Goal: Task Accomplishment & Management: Complete application form

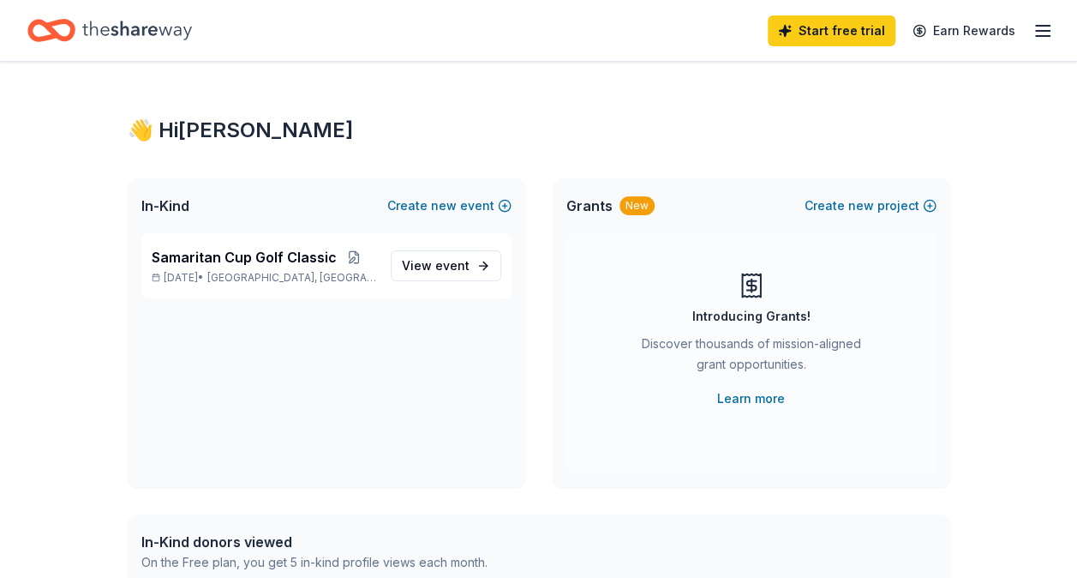
click at [1049, 21] on icon "button" at bounding box center [1043, 31] width 21 height 21
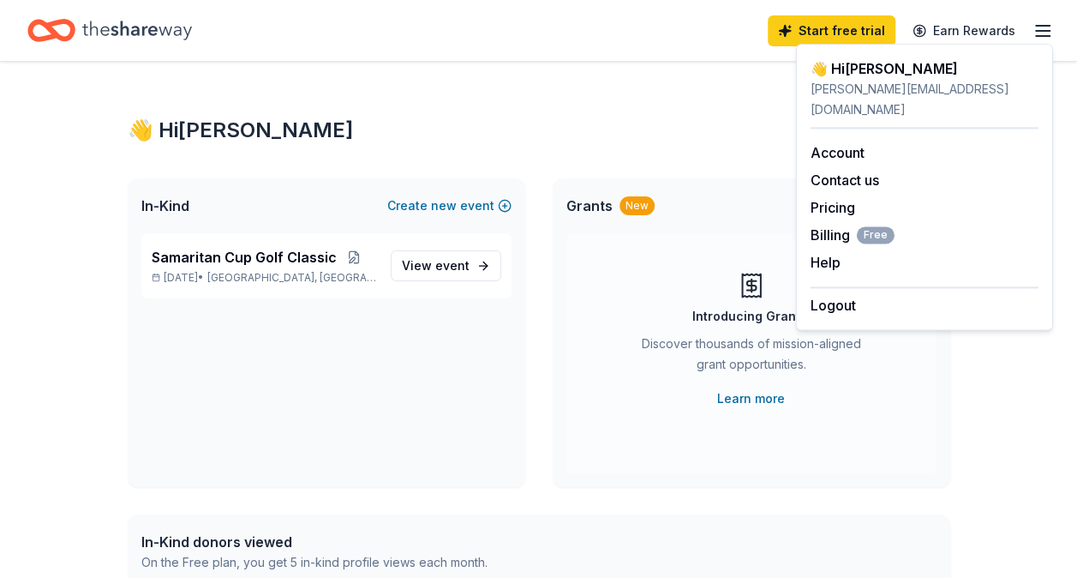
click at [643, 135] on div "👋 Hi Rheanna" at bounding box center [539, 130] width 823 height 27
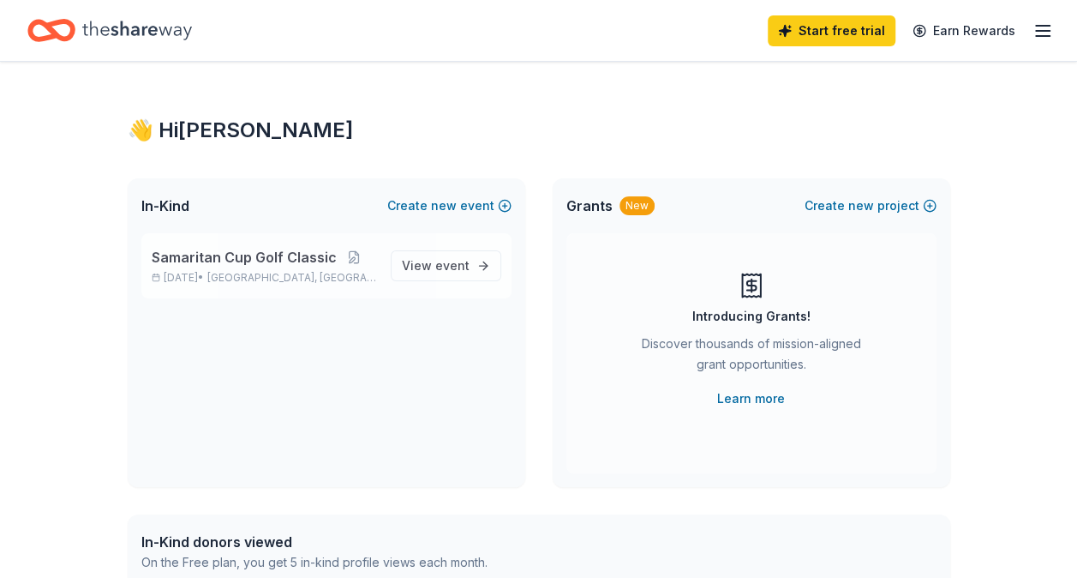
click at [316, 250] on span "Samaritan Cup Golf Classic" at bounding box center [244, 257] width 185 height 21
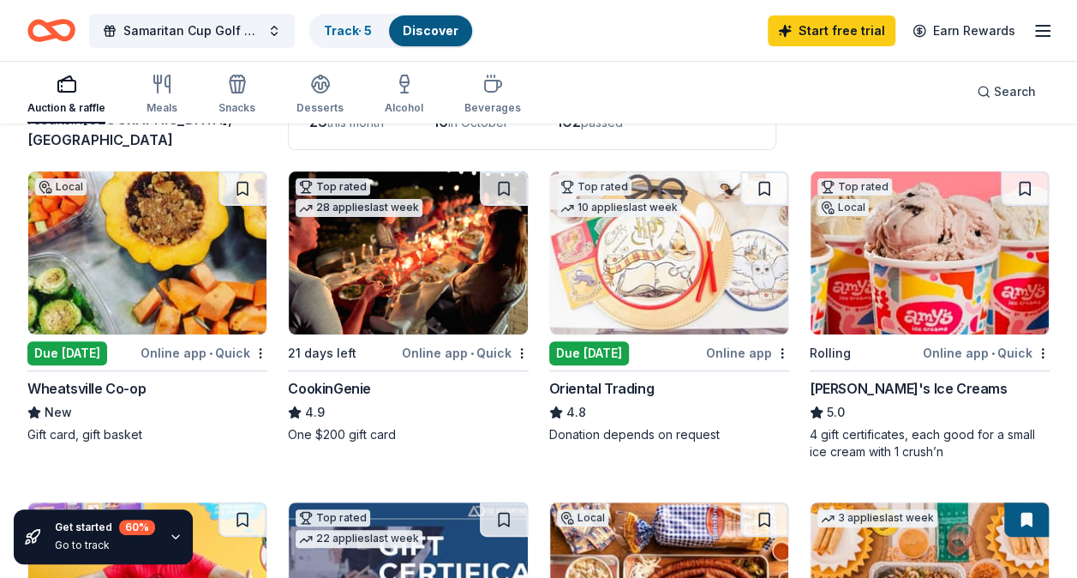
scroll to position [171, 0]
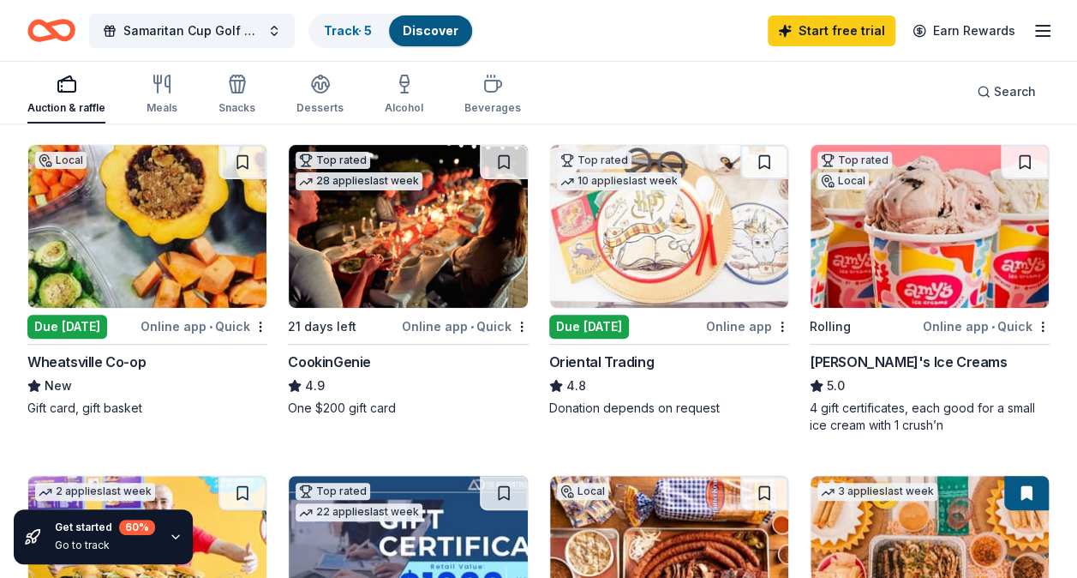
click at [67, 323] on div "Due [DATE]" at bounding box center [67, 326] width 80 height 24
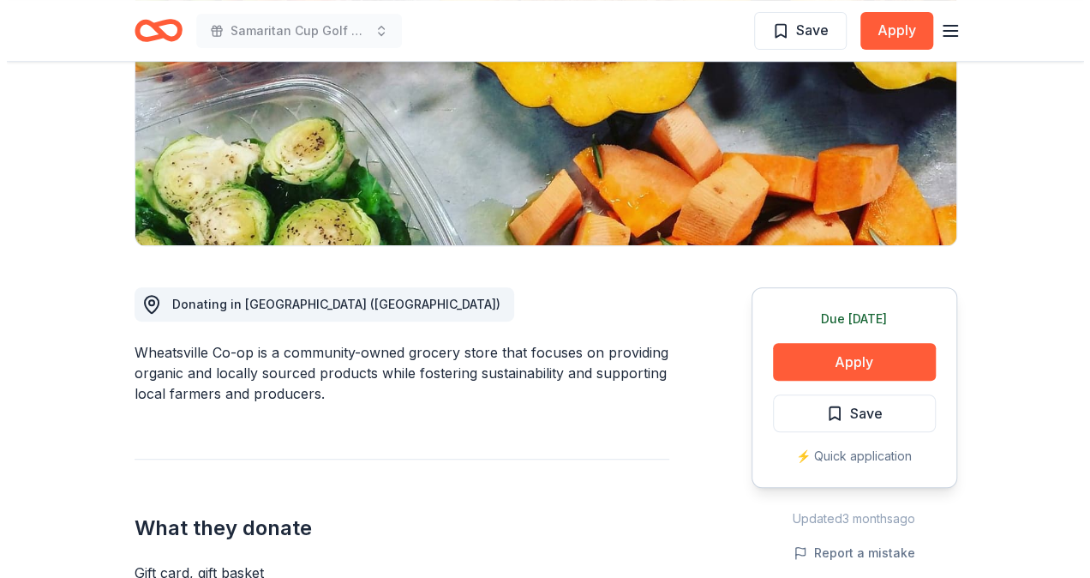
scroll to position [343, 0]
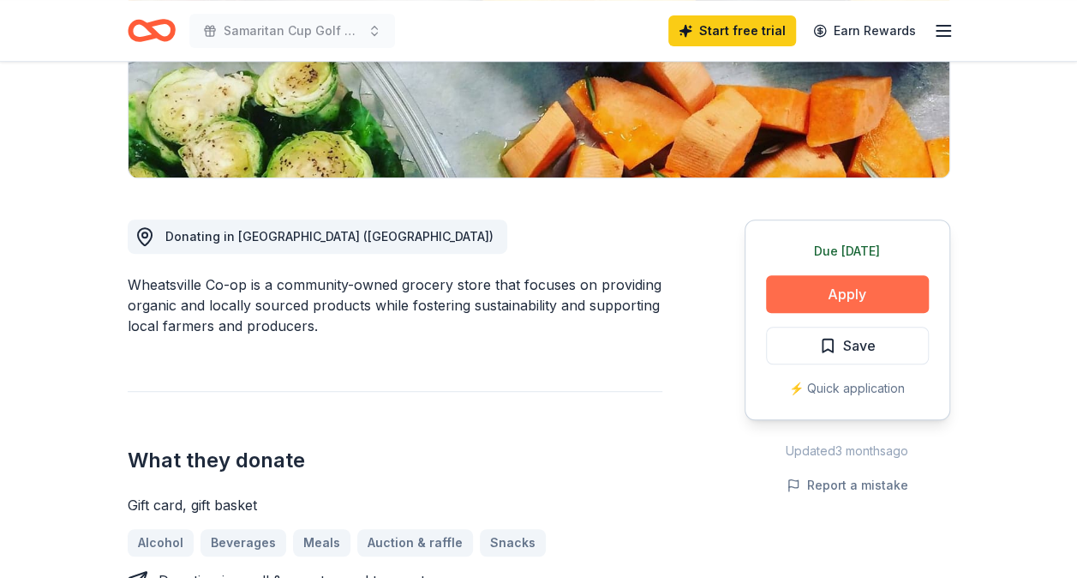
click at [799, 290] on button "Apply" at bounding box center [847, 294] width 163 height 38
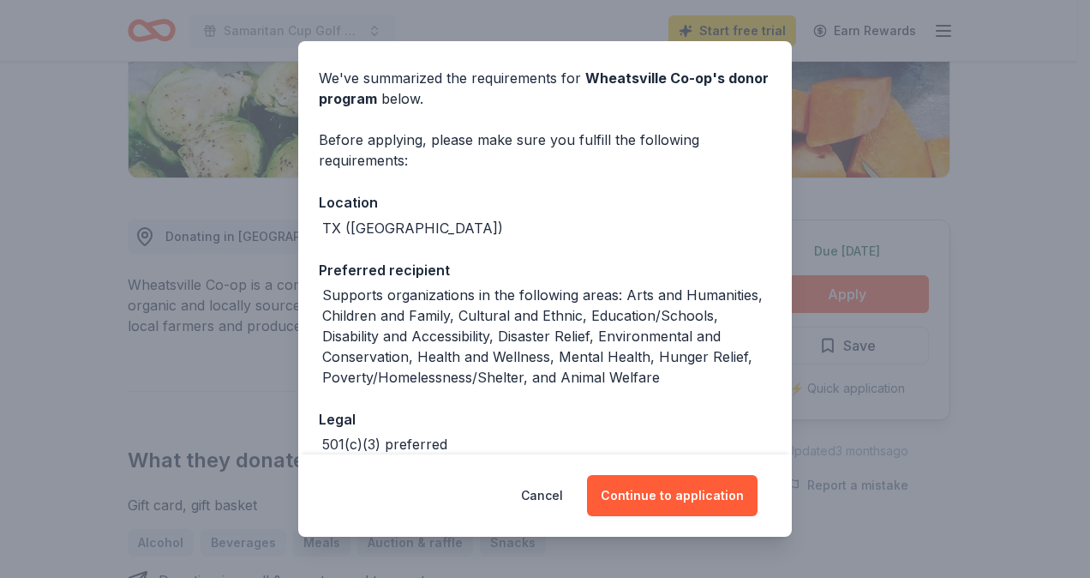
scroll to position [147, 0]
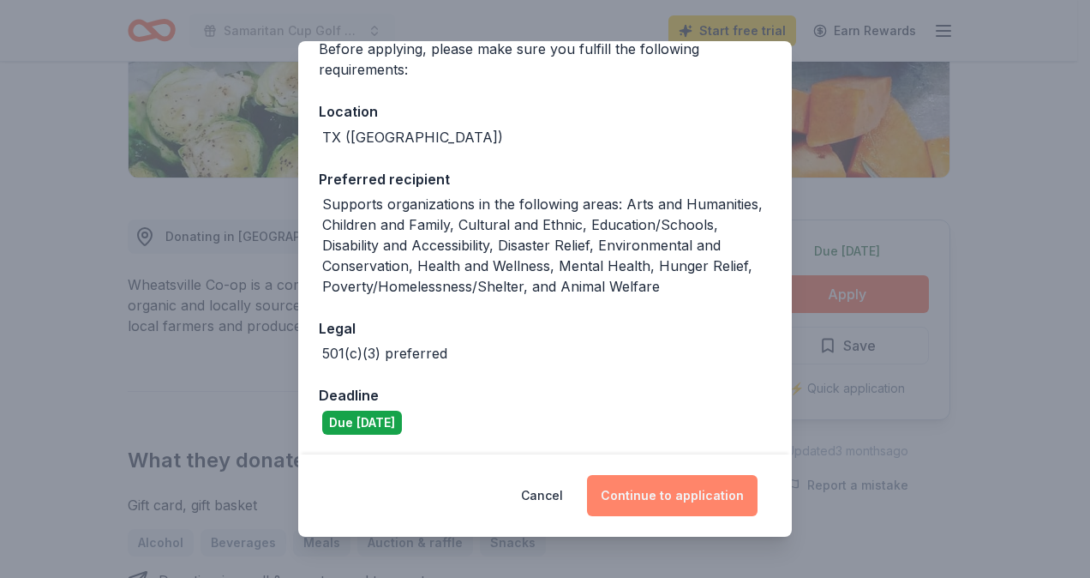
click at [664, 488] on button "Continue to application" at bounding box center [672, 495] width 171 height 41
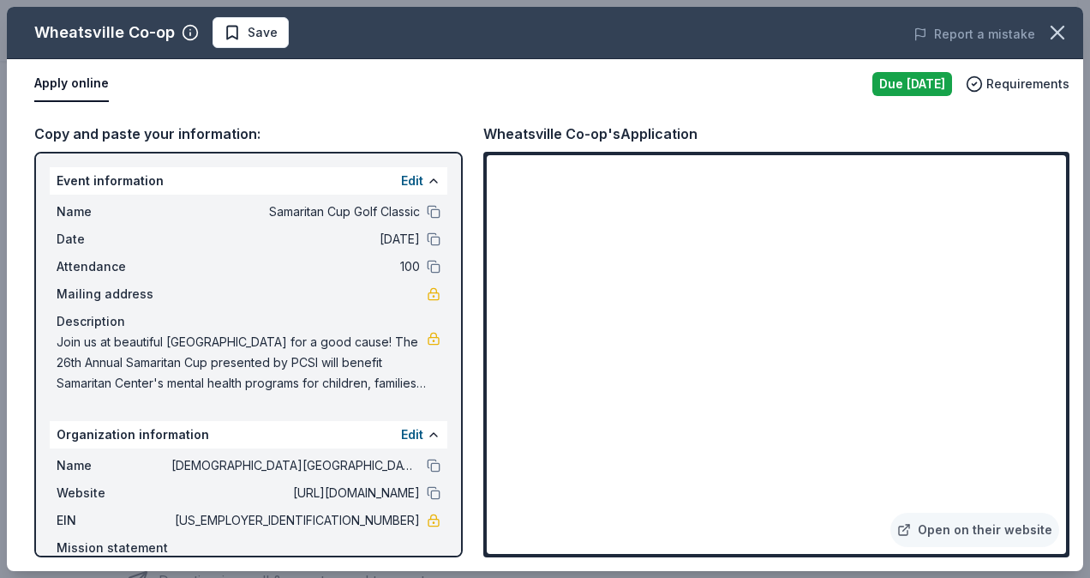
scroll to position [85, 0]
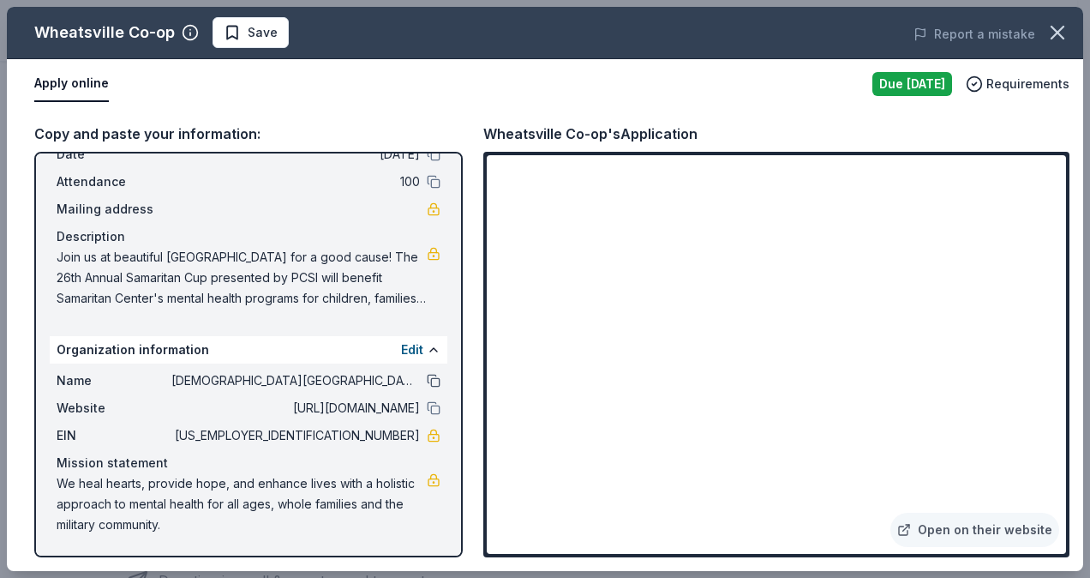
click at [427, 380] on button at bounding box center [434, 381] width 14 height 14
click at [427, 408] on button at bounding box center [434, 408] width 14 height 14
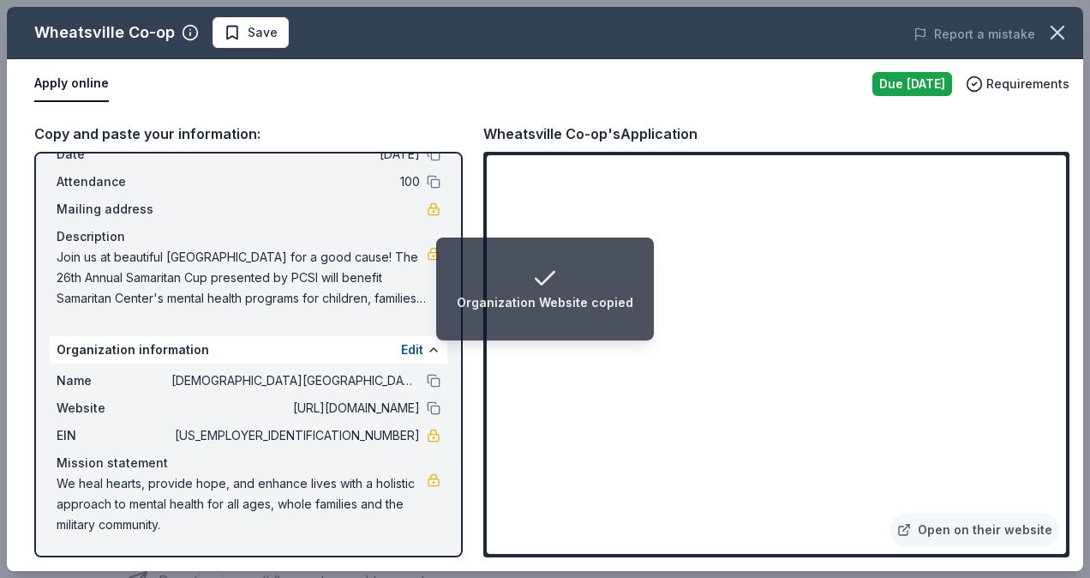
drag, startPoint x: 51, startPoint y: 250, endPoint x: 190, endPoint y: 286, distance: 143.4
click at [190, 286] on div "Name Samaritan Cup Golf Classic Date 10/20/25 Attendance 100 Mailing address De…" at bounding box center [249, 213] width 398 height 206
click at [254, 264] on span "Join us at beautiful River Place Country Club for a good cause! The 26th Annual…" at bounding box center [242, 278] width 370 height 62
click at [360, 297] on span "Join us at beautiful River Place Country Club for a good cause! The 26th Annual…" at bounding box center [242, 278] width 370 height 62
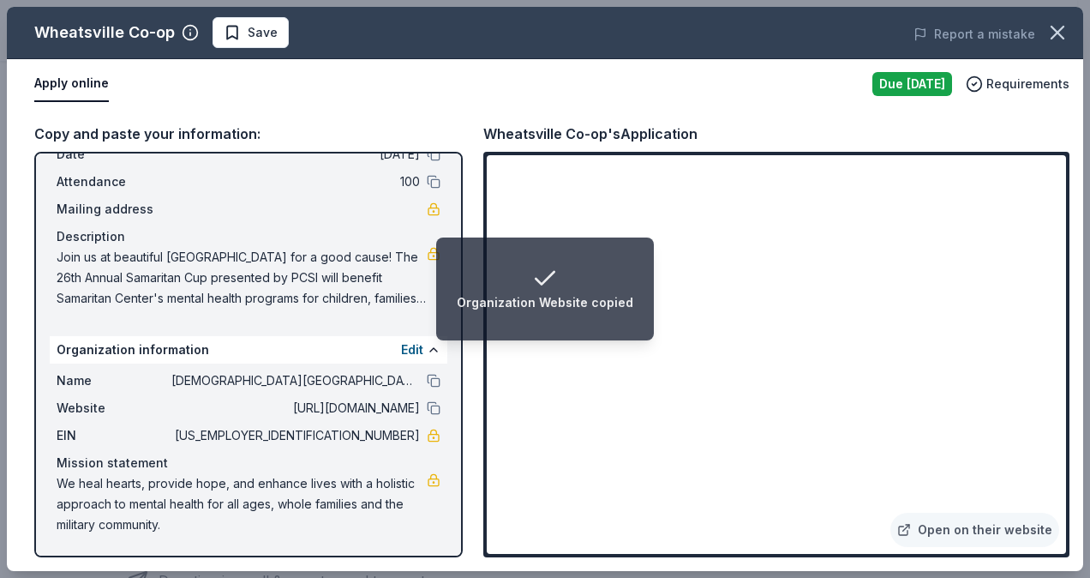
click at [359, 291] on span "Join us at beautiful River Place Country Club for a good cause! The 26th Annual…" at bounding box center [242, 278] width 370 height 62
drag, startPoint x: 346, startPoint y: 287, endPoint x: 111, endPoint y: 267, distance: 235.6
click at [111, 267] on span "Join us at beautiful River Place Country Club for a good cause! The 26th Annual…" at bounding box center [242, 278] width 370 height 62
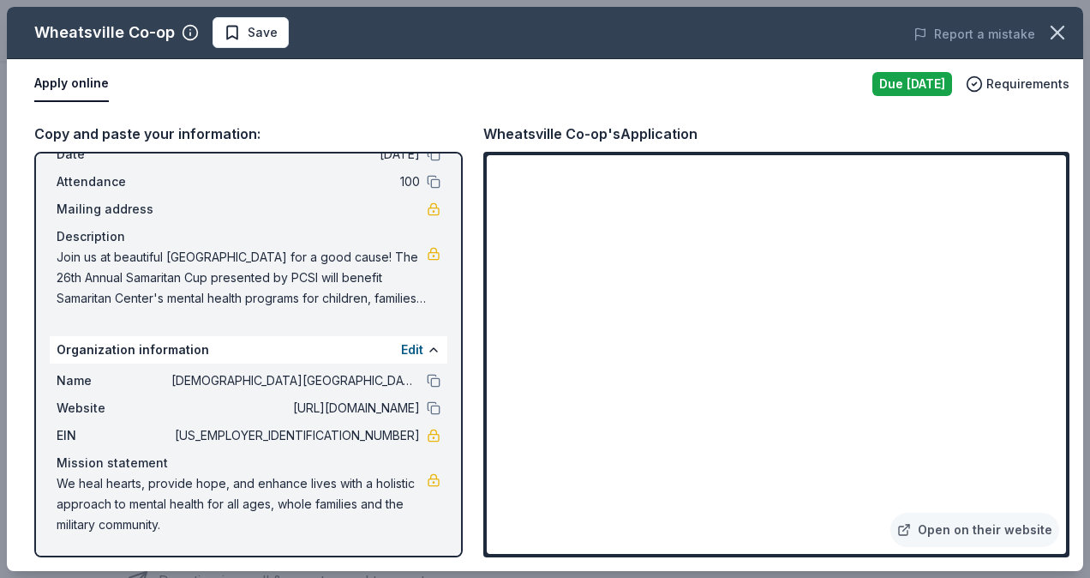
drag, startPoint x: 192, startPoint y: 261, endPoint x: 70, endPoint y: 257, distance: 121.7
click at [79, 262] on span "Join us at beautiful River Place Country Club for a good cause! The 26th Annual…" at bounding box center [242, 278] width 370 height 62
drag, startPoint x: 33, startPoint y: 228, endPoint x: 99, endPoint y: 240, distance: 67.9
click at [99, 240] on div "Copy and paste your information: Event information Edit Name Samaritan Cup Golf…" at bounding box center [545, 340] width 1076 height 462
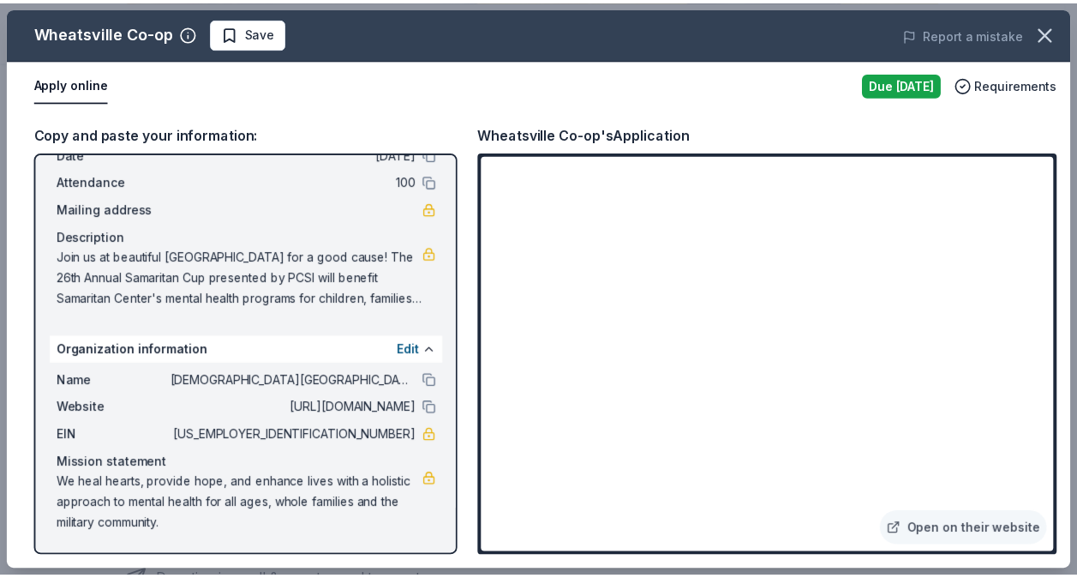
scroll to position [0, 0]
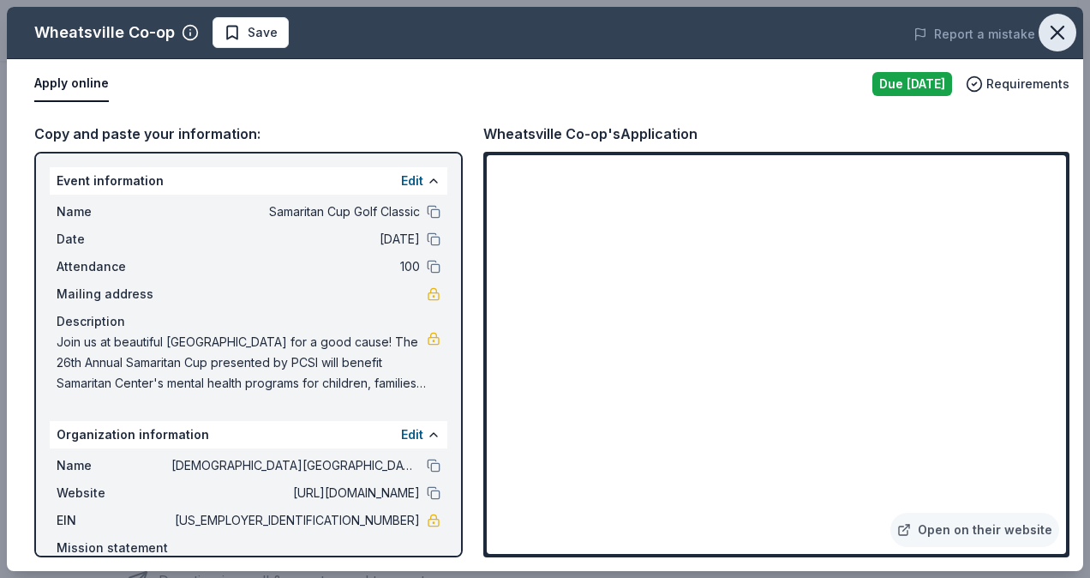
click at [1061, 43] on icon "button" at bounding box center [1057, 33] width 24 height 24
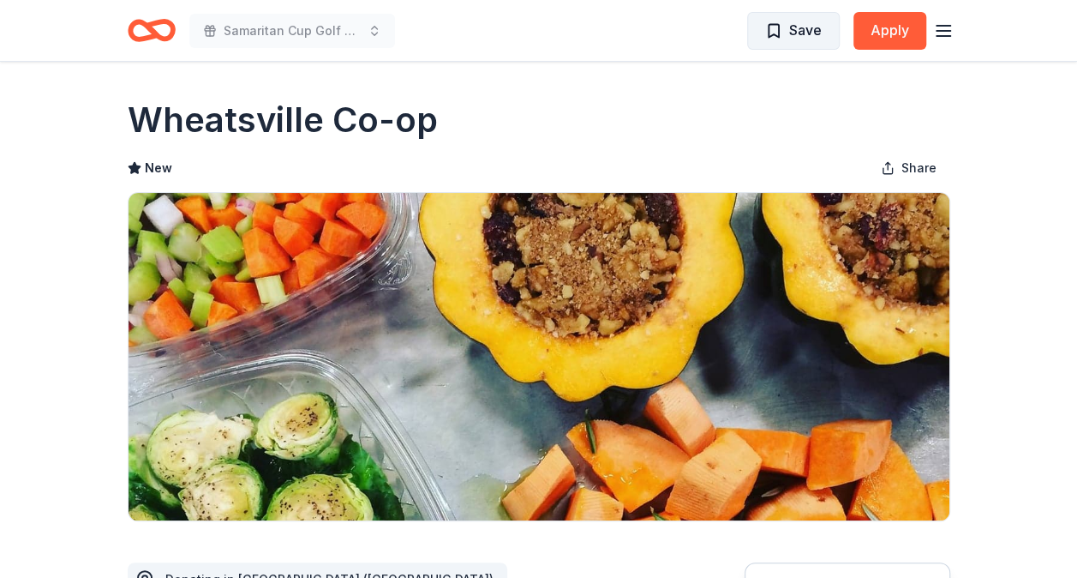
click at [821, 39] on span "Save" at bounding box center [805, 30] width 33 height 22
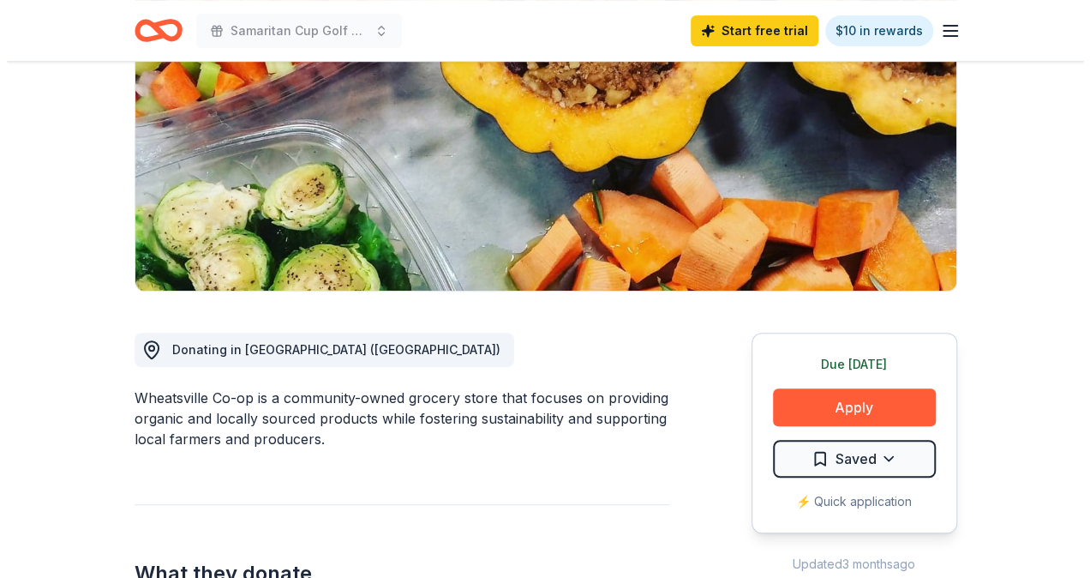
scroll to position [257, 0]
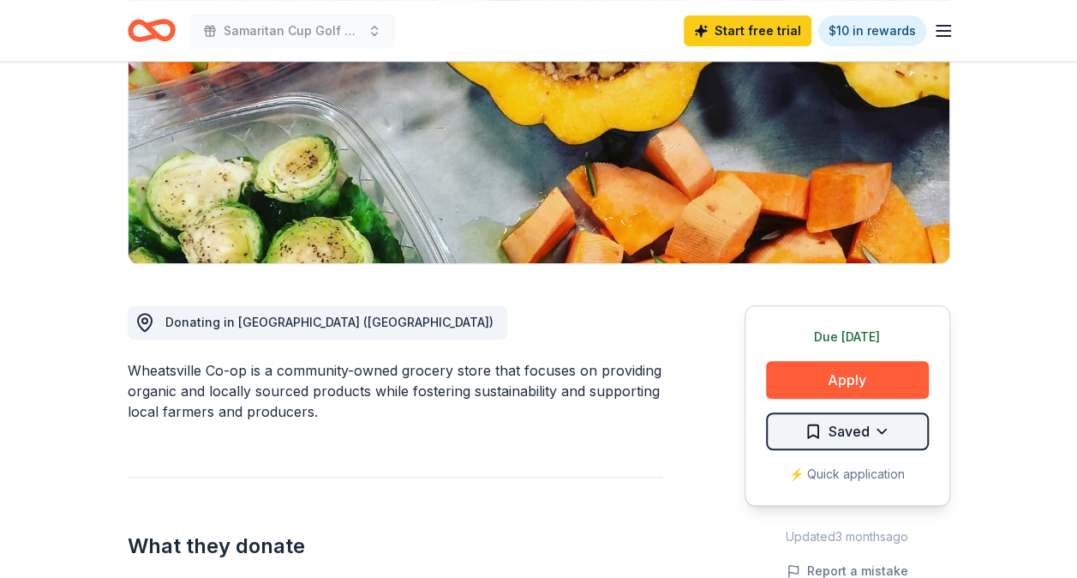
click at [844, 320] on html "Samaritan Cup Golf Classic Start free trial $10 in rewards Due today Share Whea…" at bounding box center [538, 32] width 1077 height 578
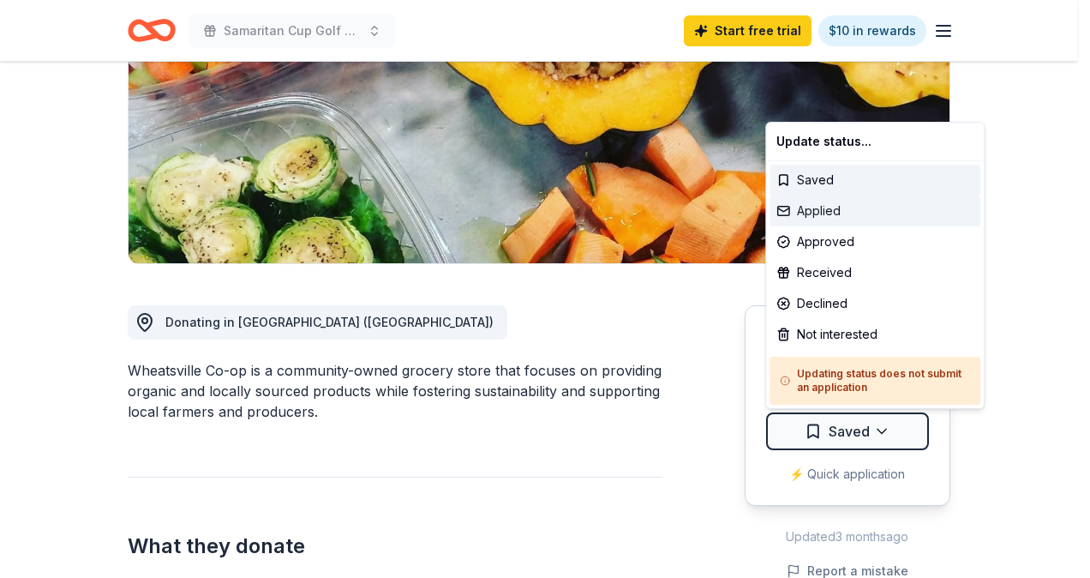
click at [836, 212] on div "Applied" at bounding box center [875, 210] width 211 height 31
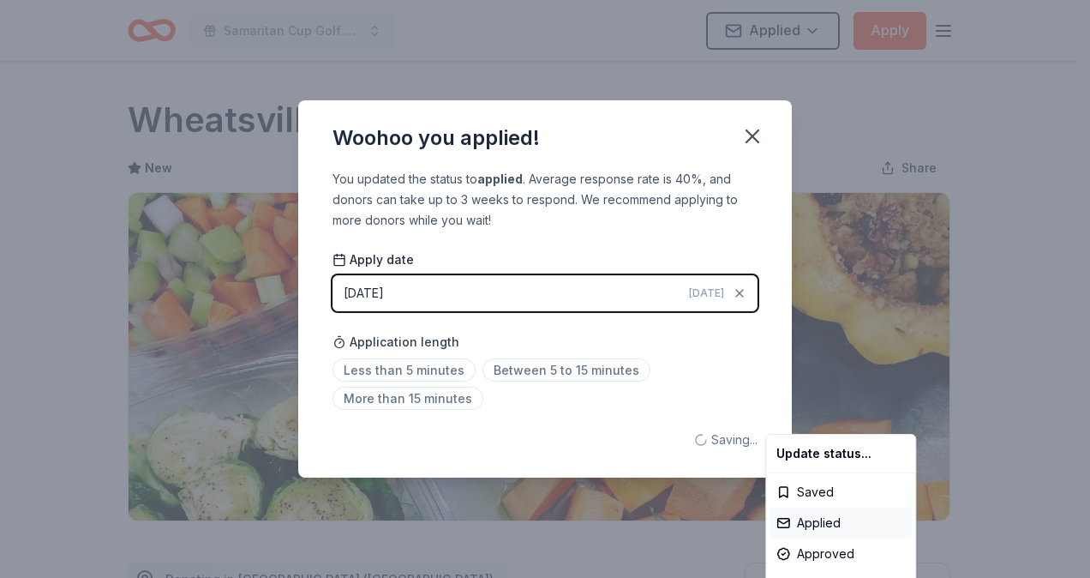
scroll to position [0, 0]
click at [701, 285] on html "Samaritan Cup Golf Classic Applied Apply Due today Share Wheatsville Co-op New …" at bounding box center [545, 289] width 1090 height 578
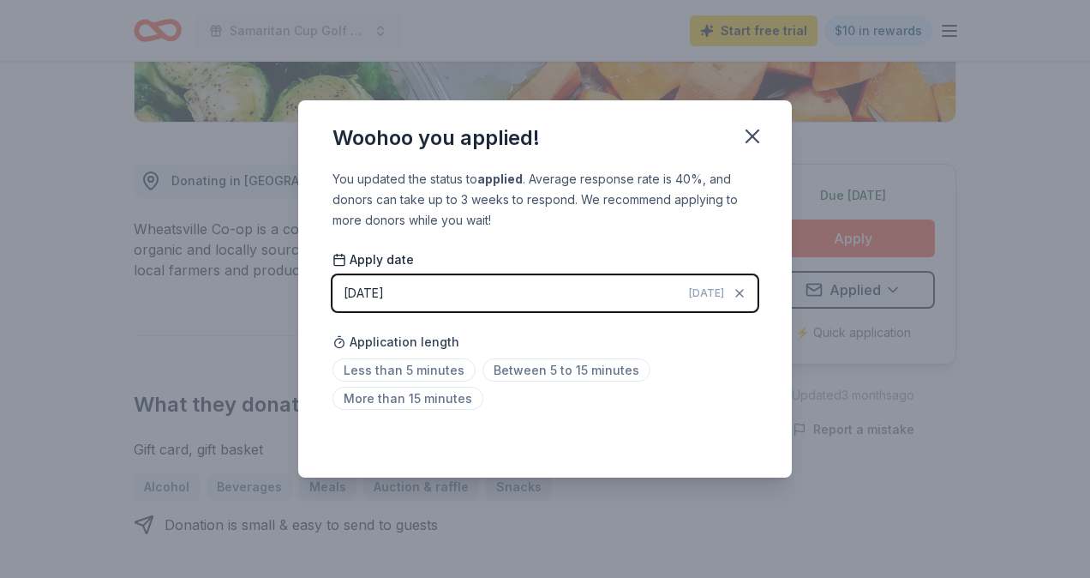
click at [693, 290] on button "09/22/2025 Today" at bounding box center [544, 293] width 425 height 36
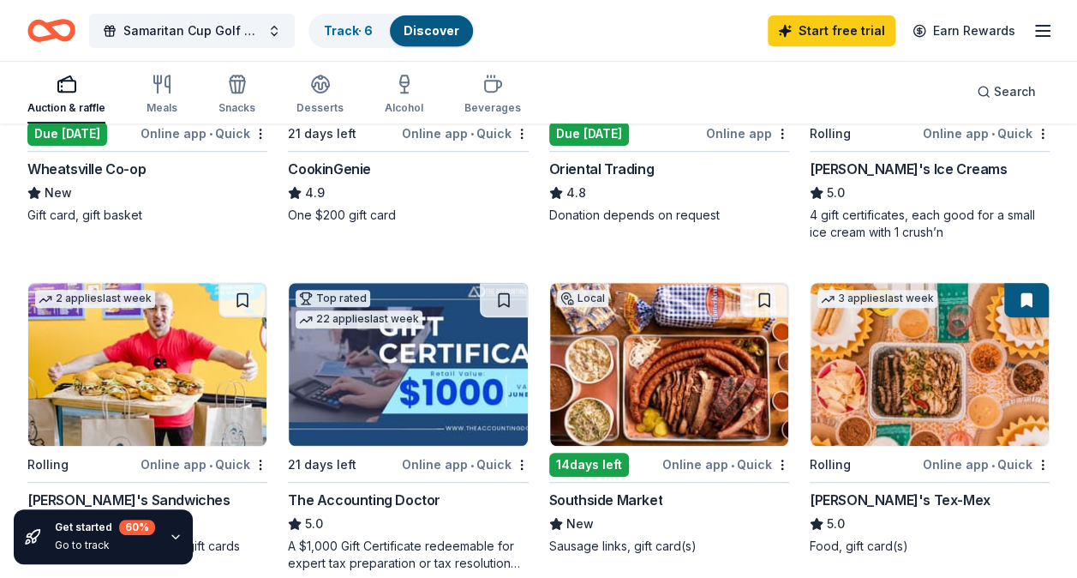
scroll to position [428, 0]
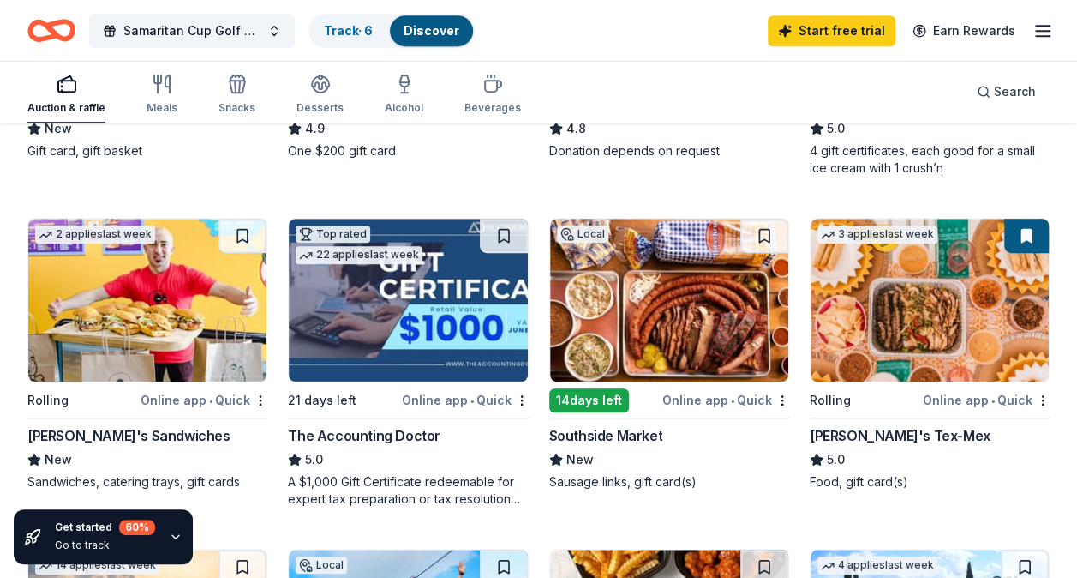
click at [596, 401] on div "14 days left" at bounding box center [589, 400] width 80 height 24
click at [759, 241] on button at bounding box center [764, 236] width 48 height 34
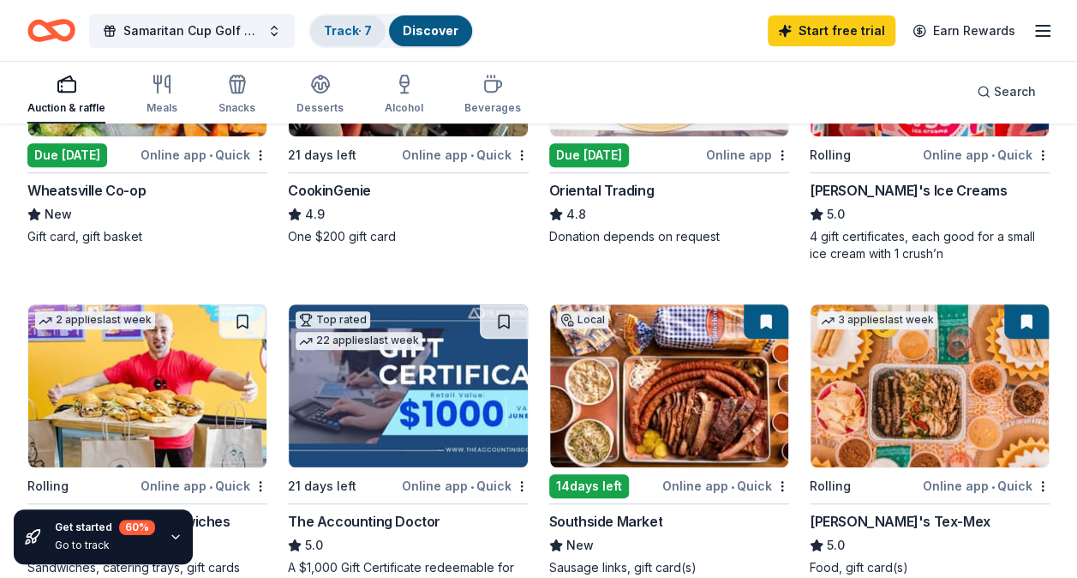
click at [342, 22] on div "Track · 7" at bounding box center [347, 30] width 75 height 31
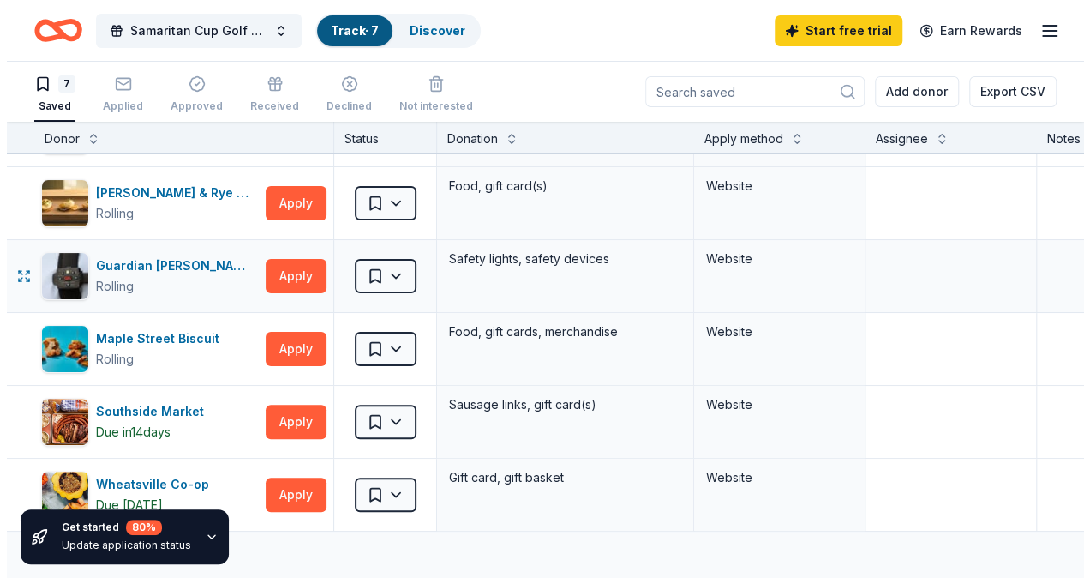
scroll to position [171, 0]
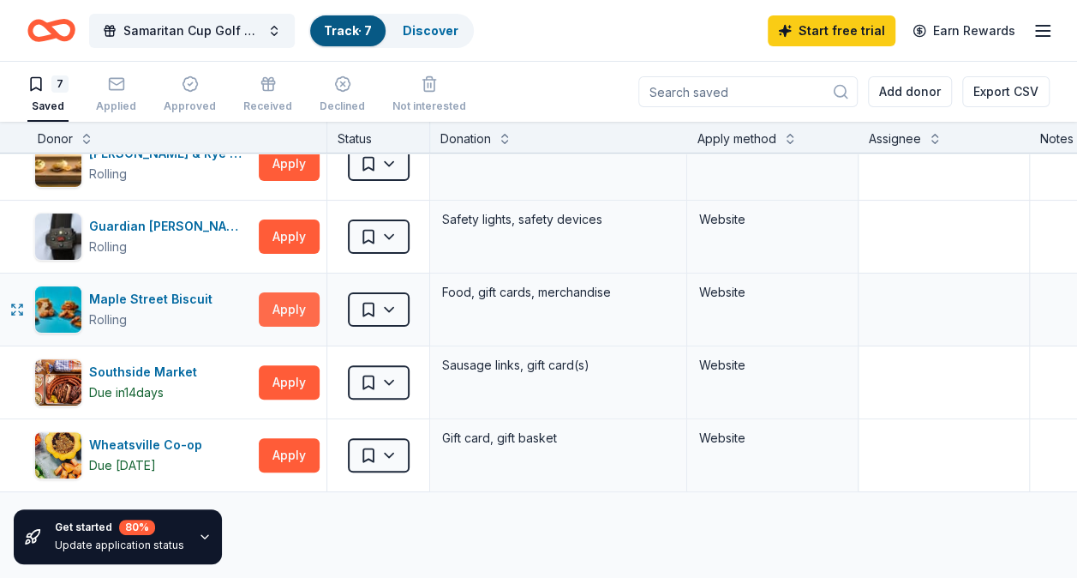
click at [290, 310] on button "Apply" at bounding box center [289, 309] width 61 height 34
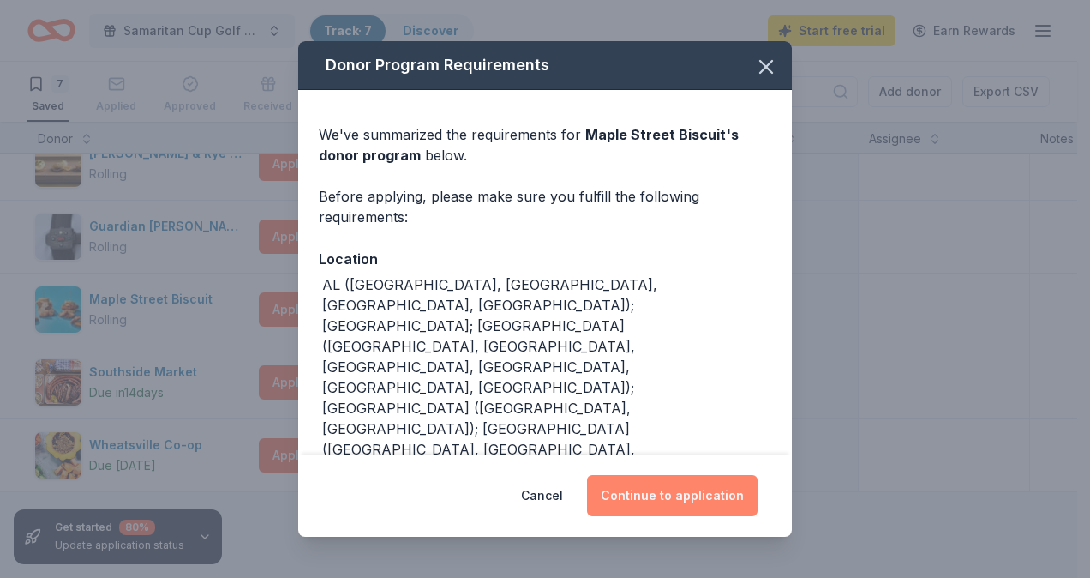
click at [708, 501] on button "Continue to application" at bounding box center [672, 495] width 171 height 41
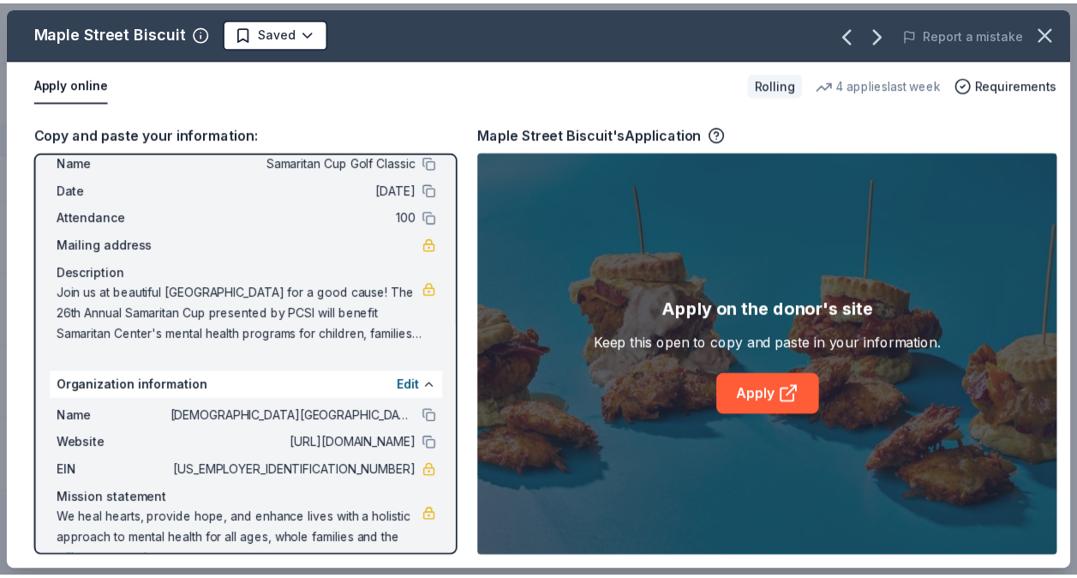
scroll to position [85, 0]
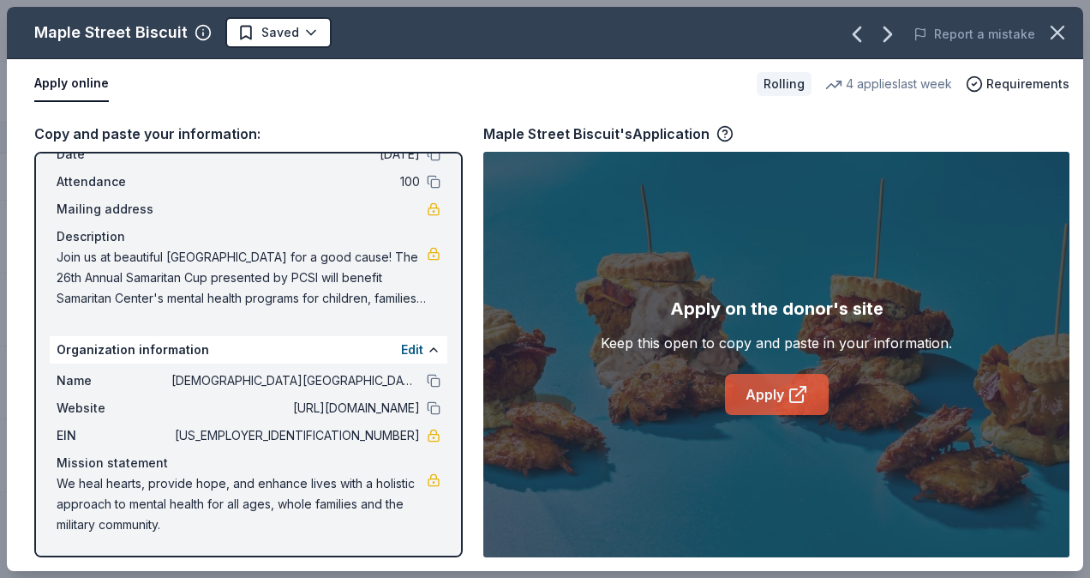
click at [778, 401] on link "Apply" at bounding box center [777, 394] width 104 height 41
click at [1051, 27] on icon "button" at bounding box center [1057, 33] width 12 height 12
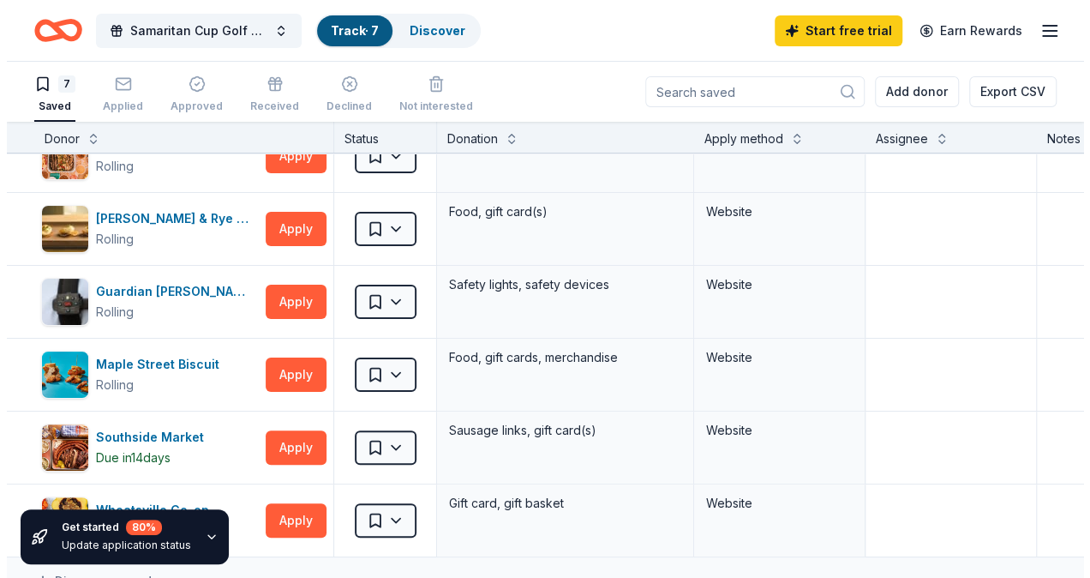
scroll to position [0, 0]
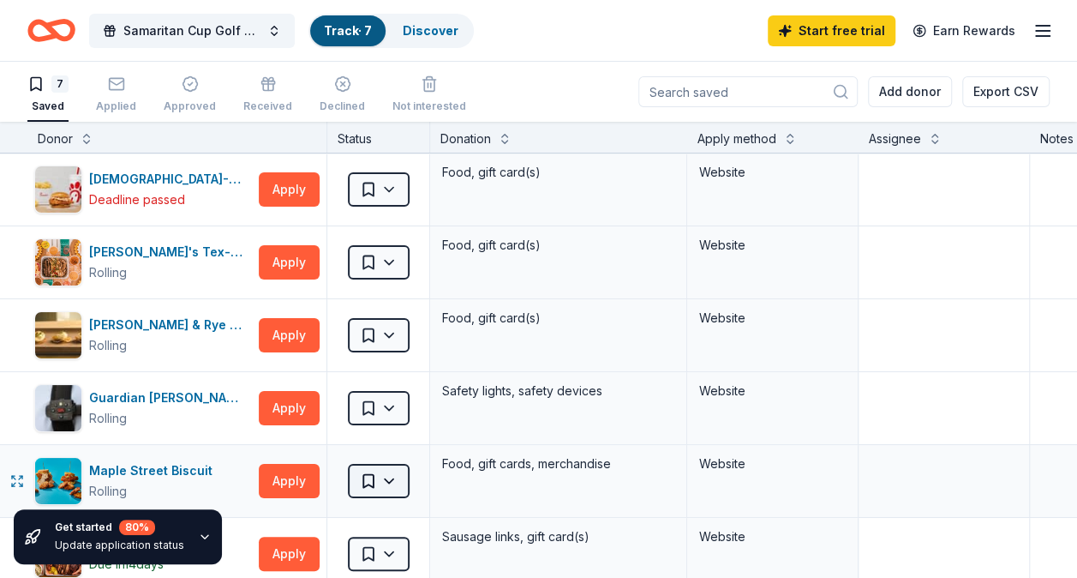
click at [384, 464] on body "Samaritan Cup Golf Classic Track · 7 Discover Start free trial Earn Rewards 7 S…" at bounding box center [538, 289] width 1077 height 578
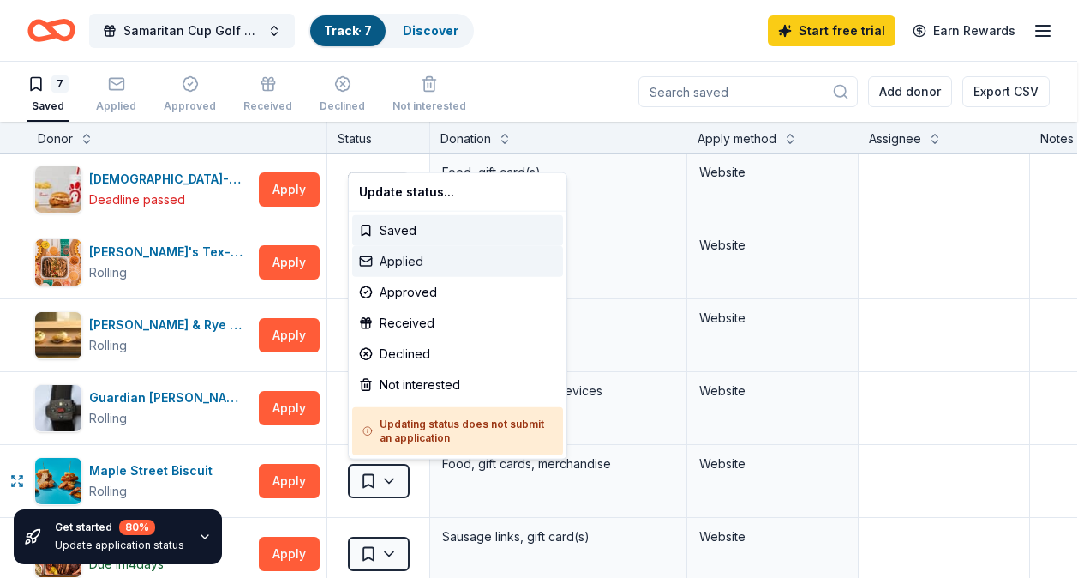
click at [468, 259] on div "Applied" at bounding box center [457, 261] width 211 height 31
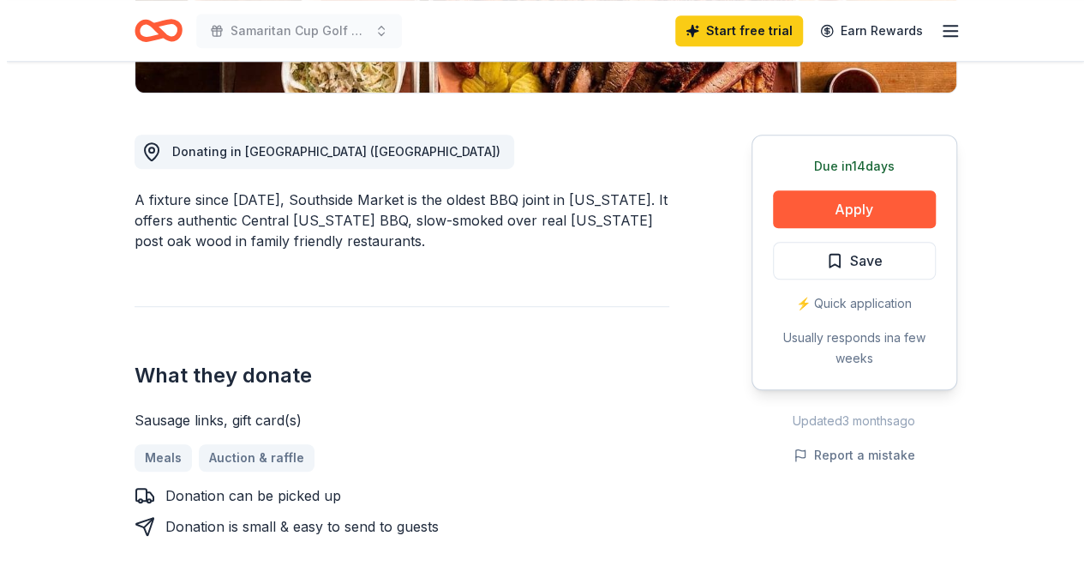
scroll to position [428, 0]
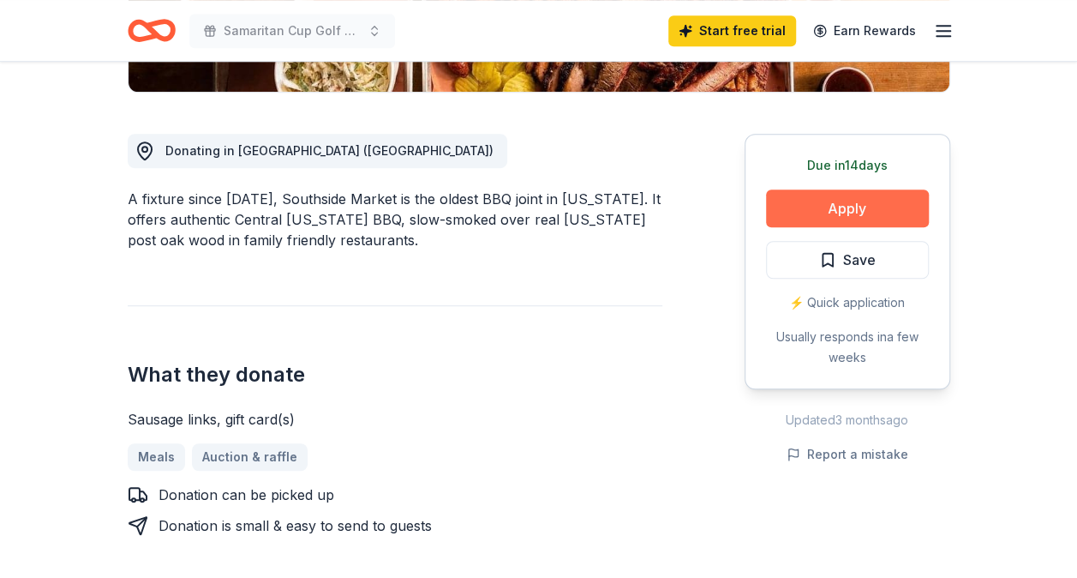
click at [854, 204] on button "Apply" at bounding box center [847, 208] width 163 height 38
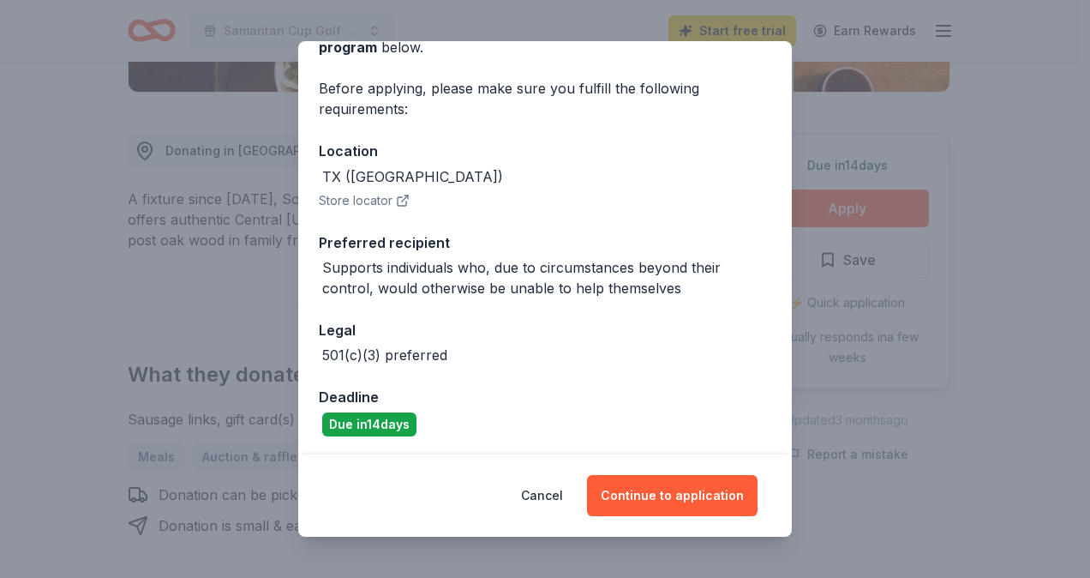
scroll to position [110, 0]
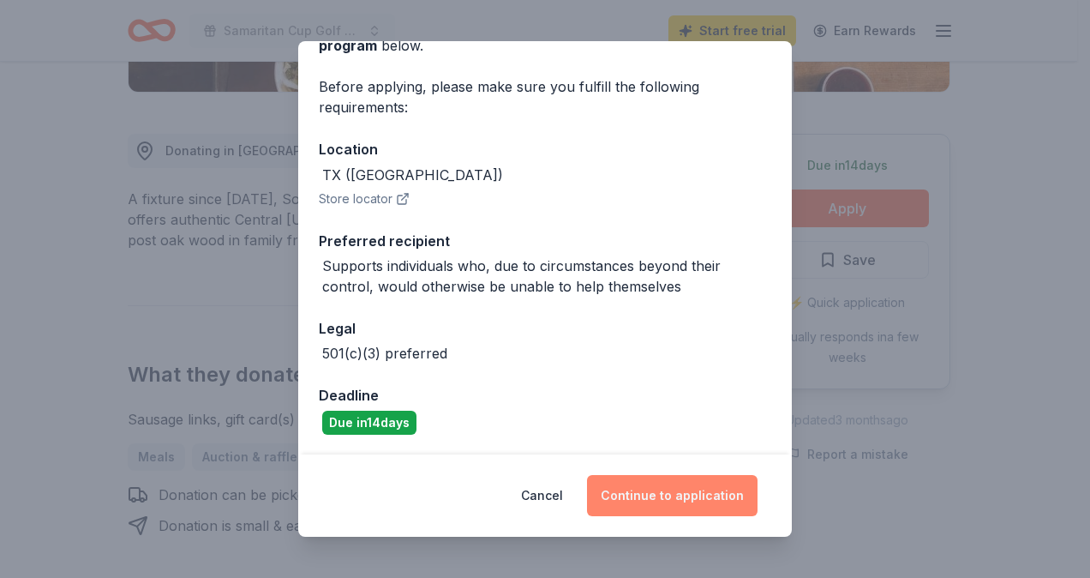
click at [640, 504] on button "Continue to application" at bounding box center [672, 495] width 171 height 41
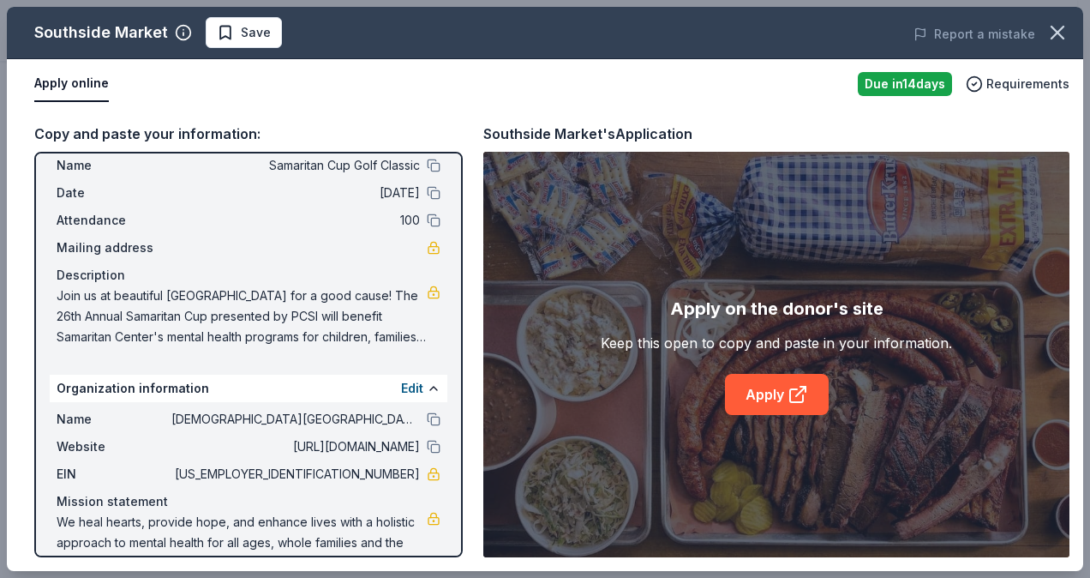
scroll to position [85, 0]
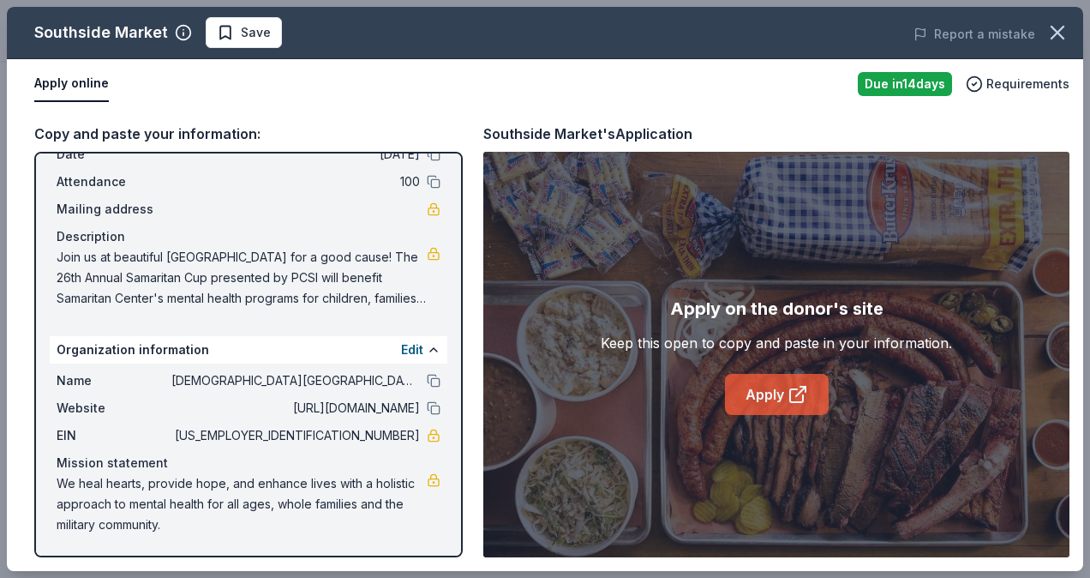
click at [782, 386] on link "Apply" at bounding box center [777, 394] width 104 height 41
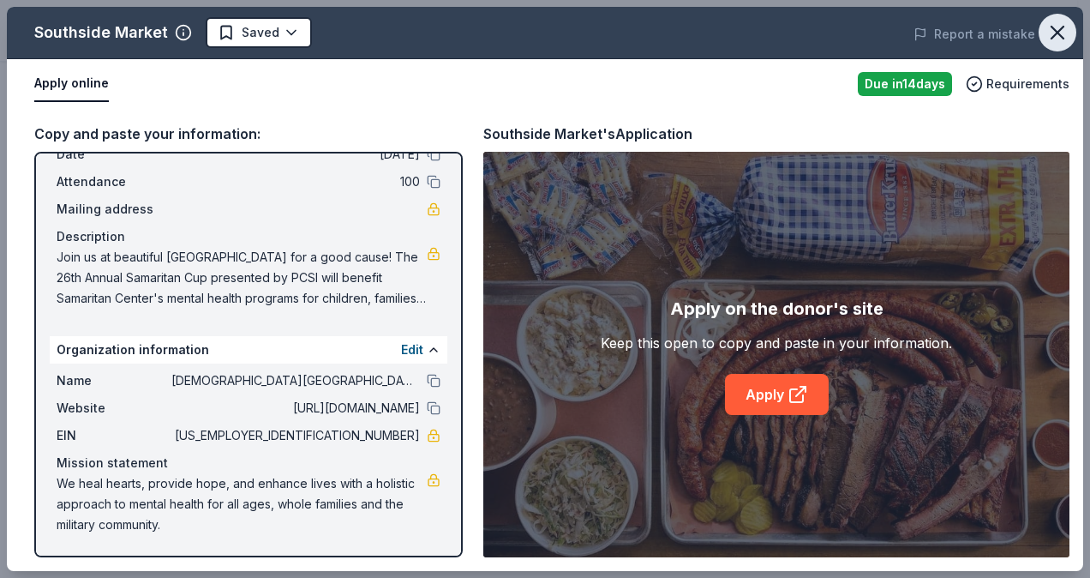
click at [1056, 31] on icon "button" at bounding box center [1057, 33] width 12 height 12
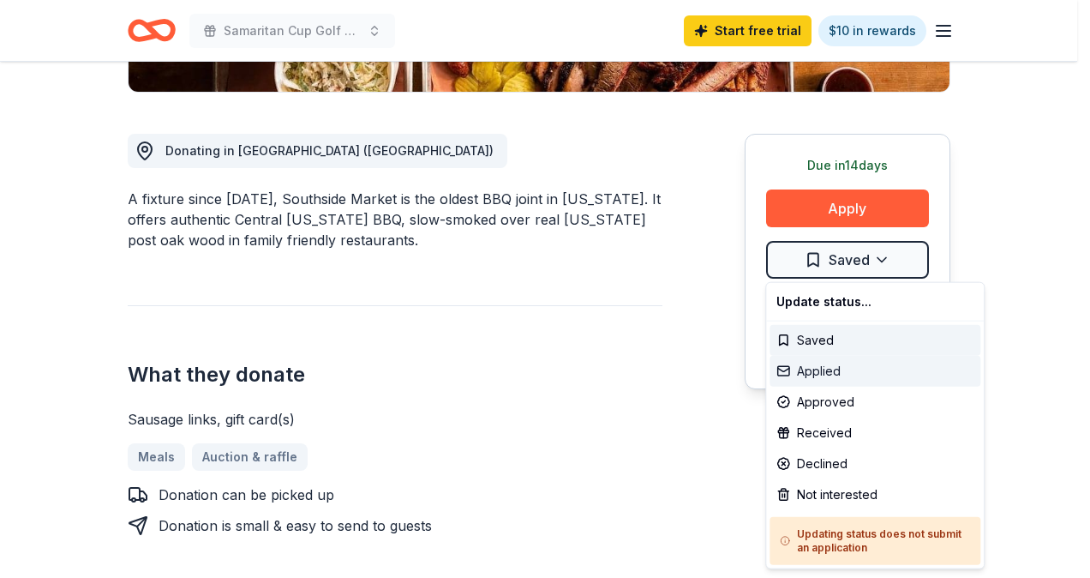
click at [869, 370] on div "Applied" at bounding box center [875, 371] width 211 height 31
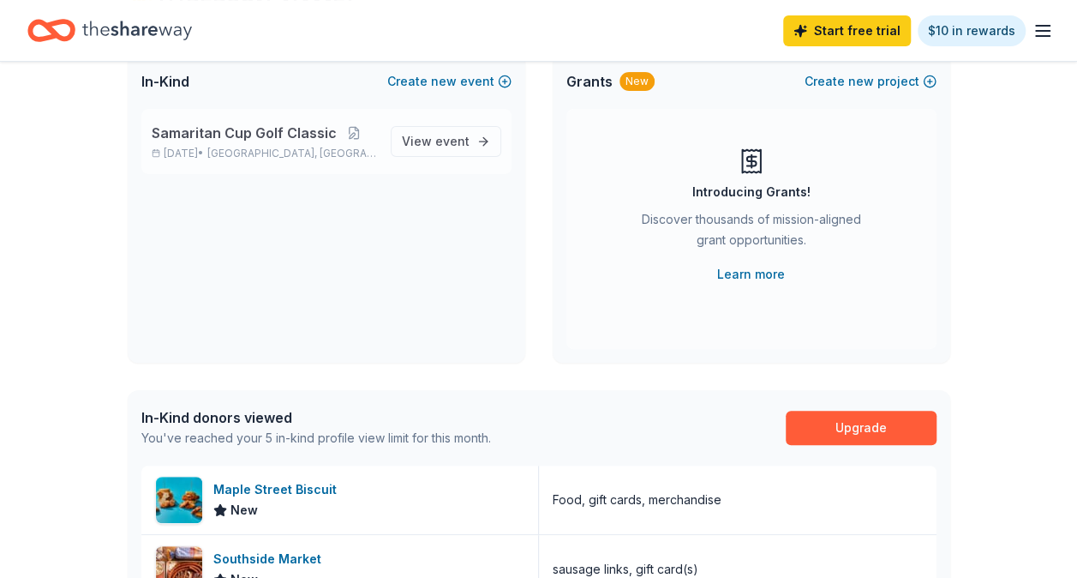
scroll to position [86, 0]
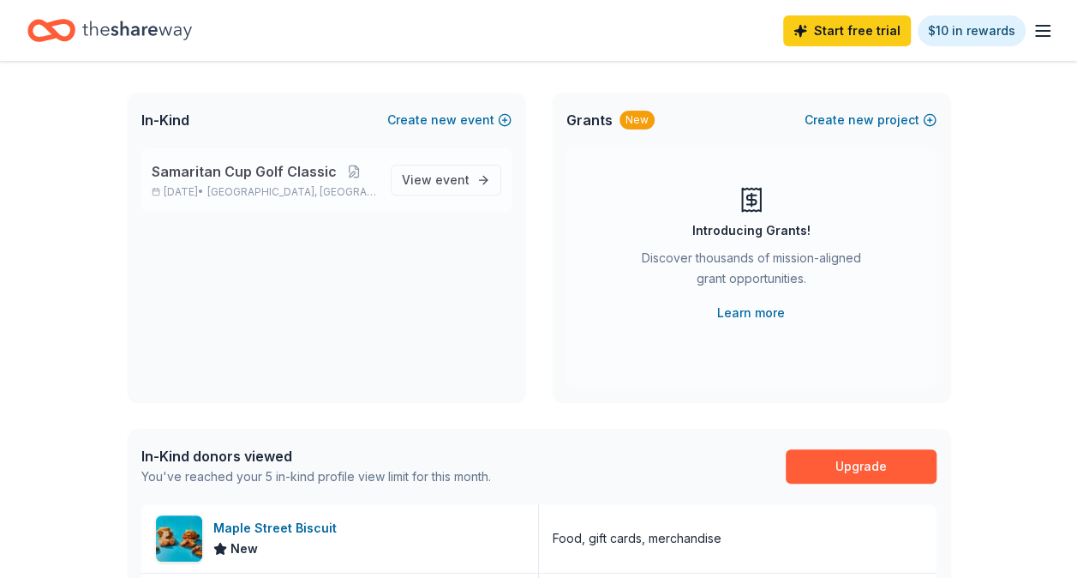
click at [285, 166] on span "Samaritan Cup Golf Classic" at bounding box center [244, 171] width 185 height 21
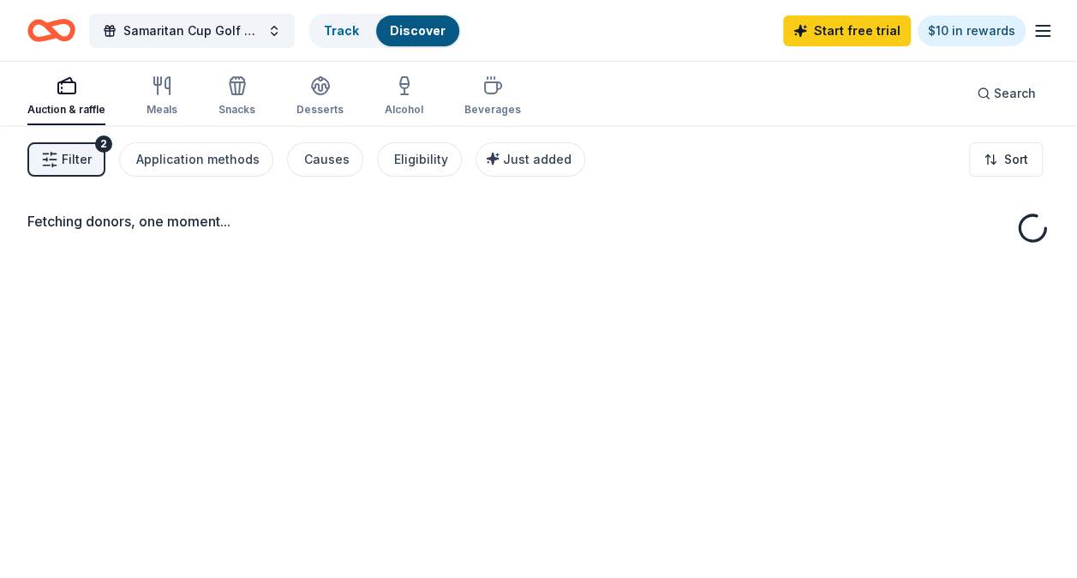
click at [493, 185] on div "Fetching donors, one moment..." at bounding box center [538, 414] width 1077 height 578
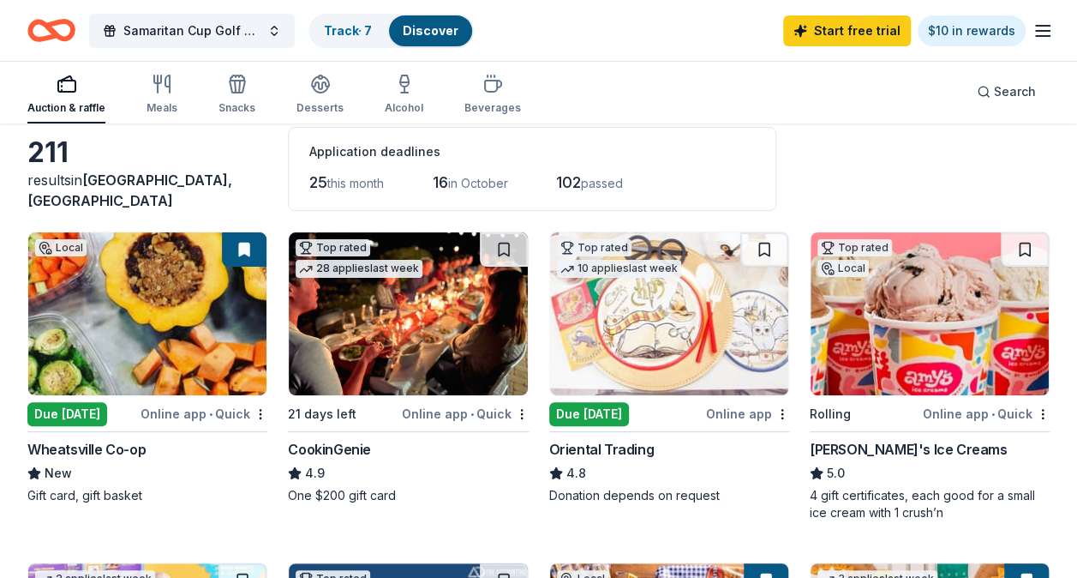
scroll to position [171, 0]
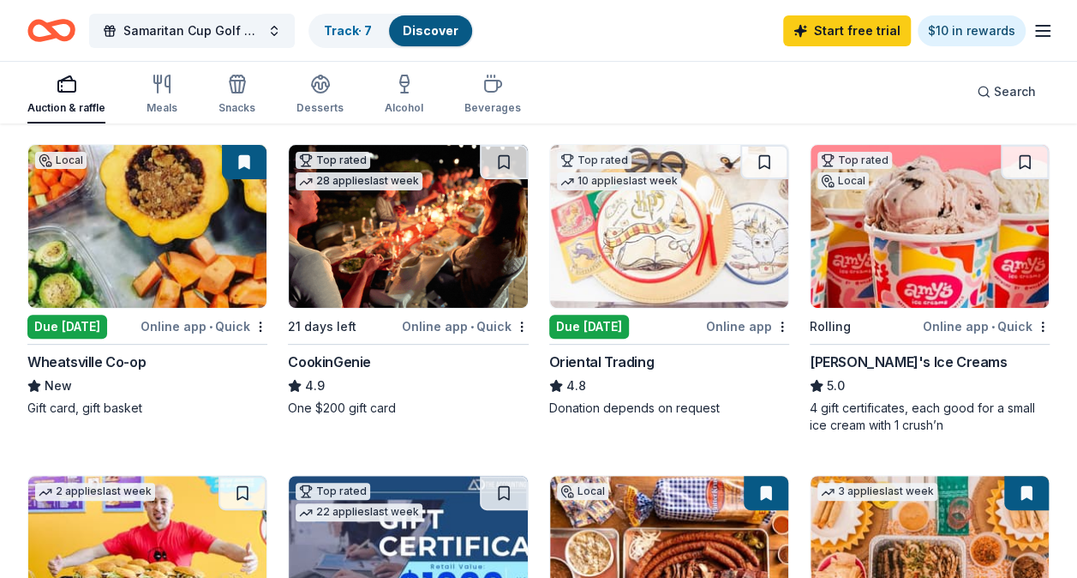
click at [389, 255] on img at bounding box center [408, 226] width 238 height 163
click at [394, 281] on img at bounding box center [408, 226] width 238 height 163
click at [949, 267] on img at bounding box center [930, 226] width 238 height 163
click at [933, 273] on img at bounding box center [930, 226] width 238 height 163
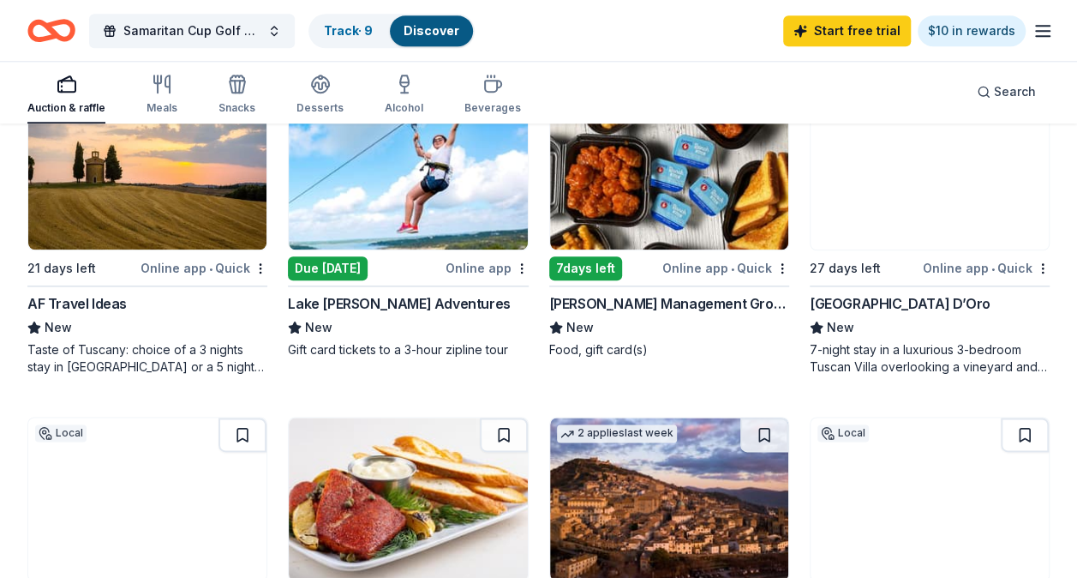
scroll to position [857, 0]
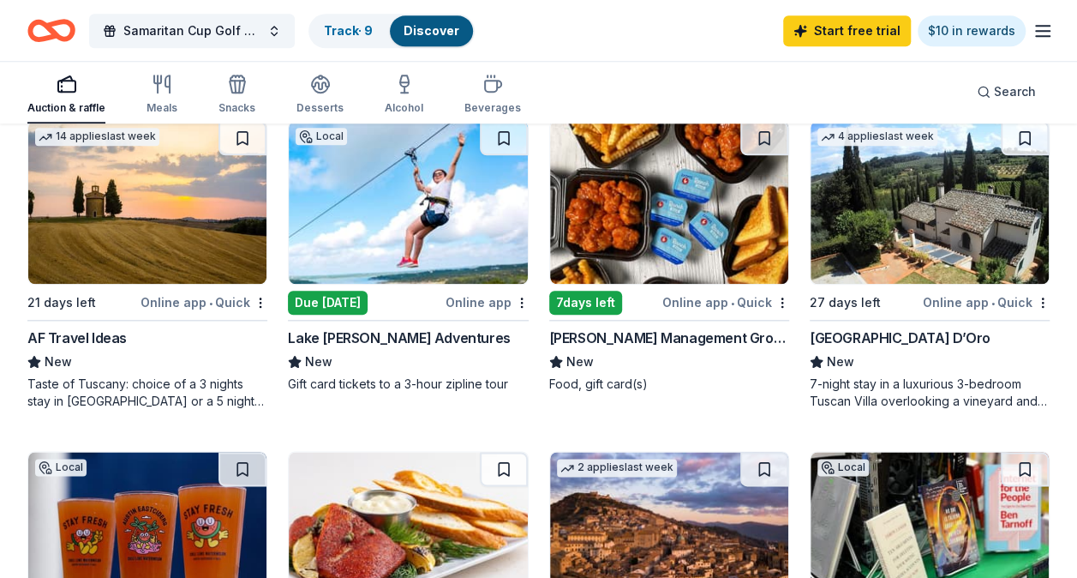
click at [401, 255] on img at bounding box center [408, 202] width 238 height 163
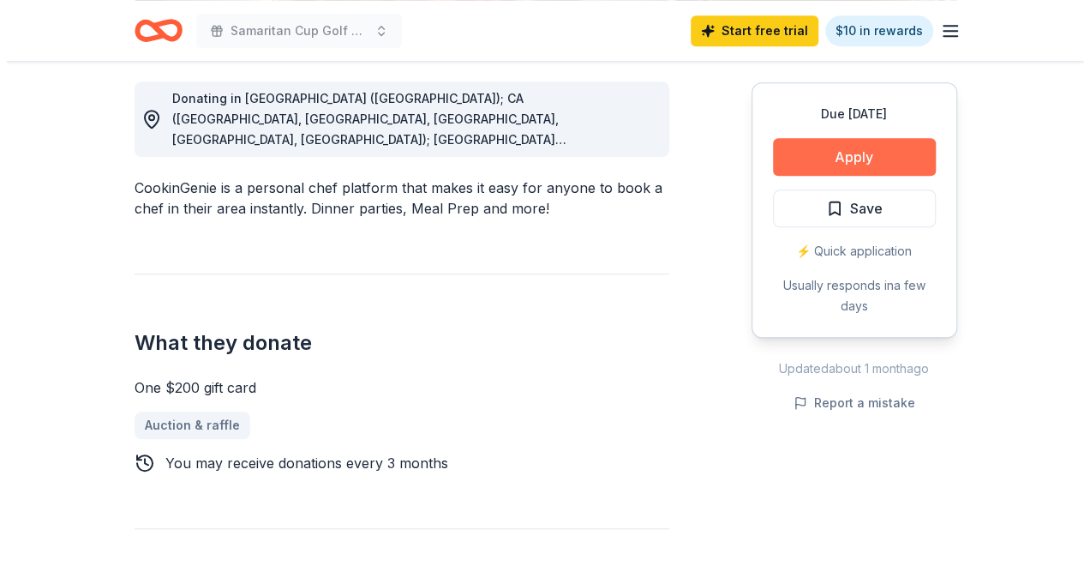
scroll to position [428, 0]
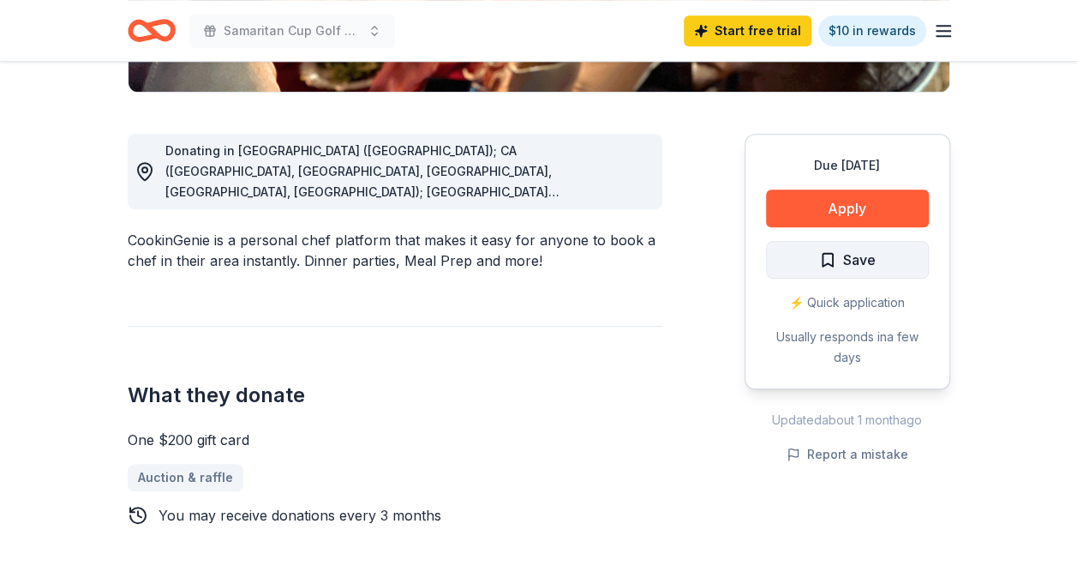
click at [866, 249] on span "Save" at bounding box center [859, 260] width 33 height 22
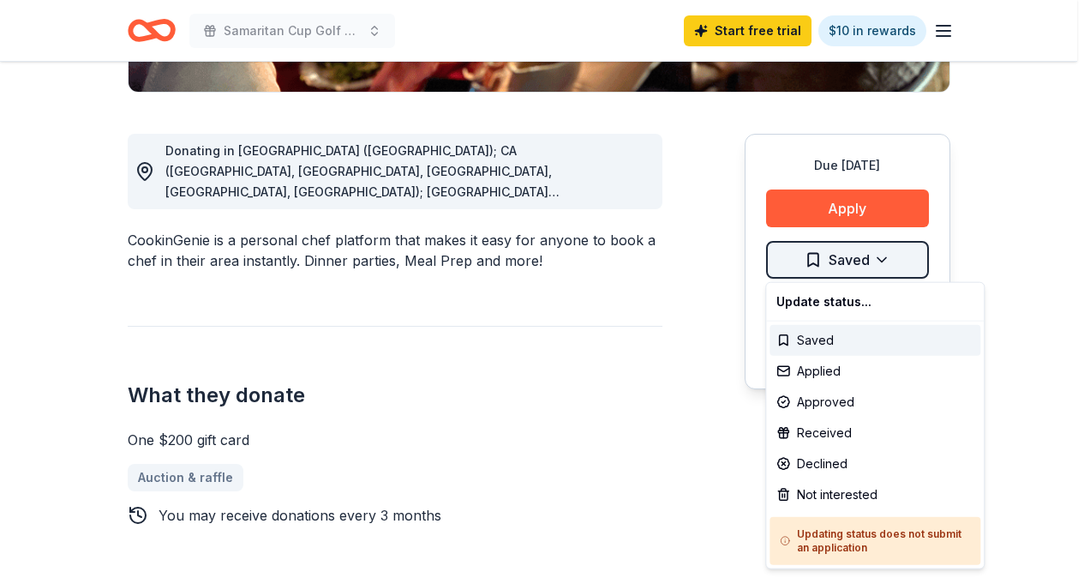
click at [839, 379] on div "Applied" at bounding box center [875, 371] width 211 height 31
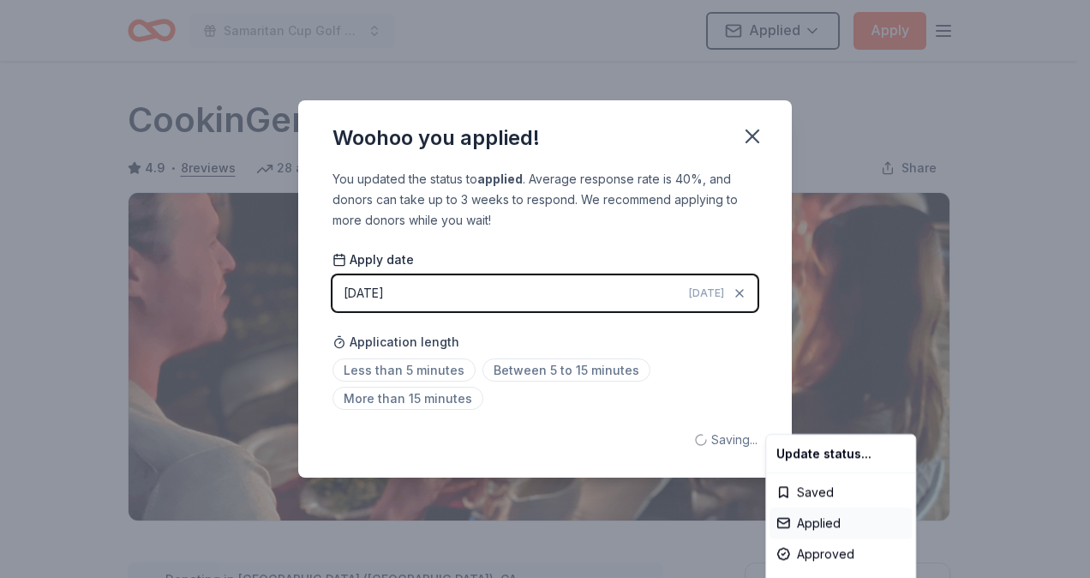
scroll to position [0, 0]
click at [710, 296] on html "Samaritan Cup Golf Classic Applied Apply Due [DATE] Share CookinGenie 4.9 • 8 r…" at bounding box center [545, 289] width 1090 height 578
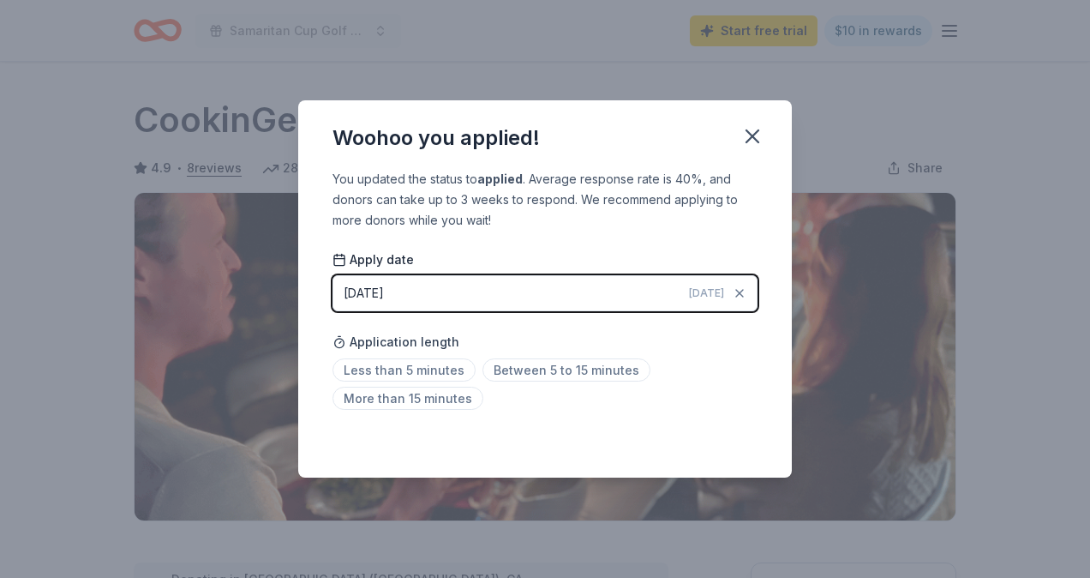
scroll to position [398, 0]
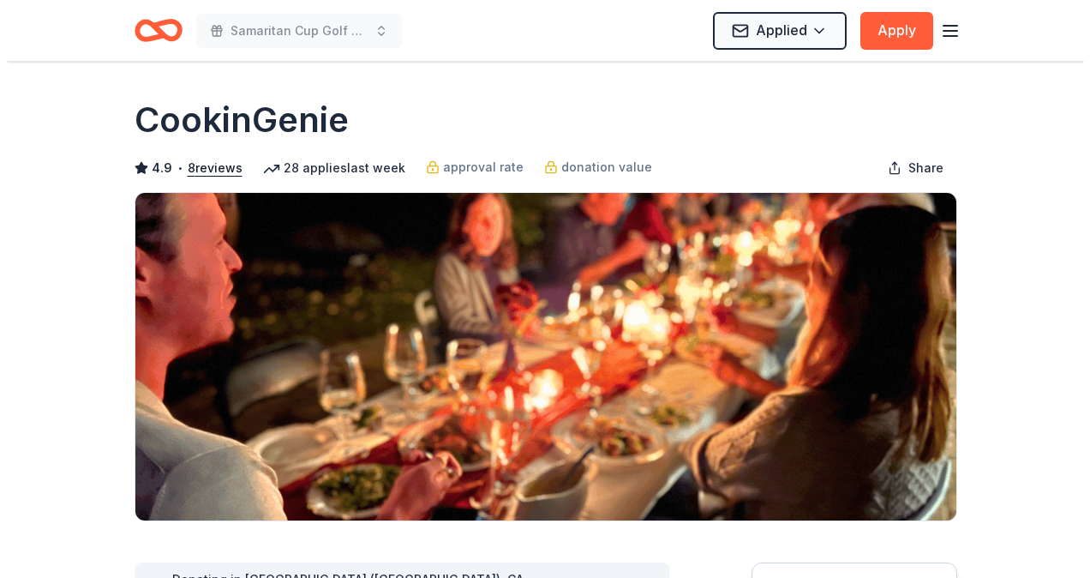
scroll to position [257, 0]
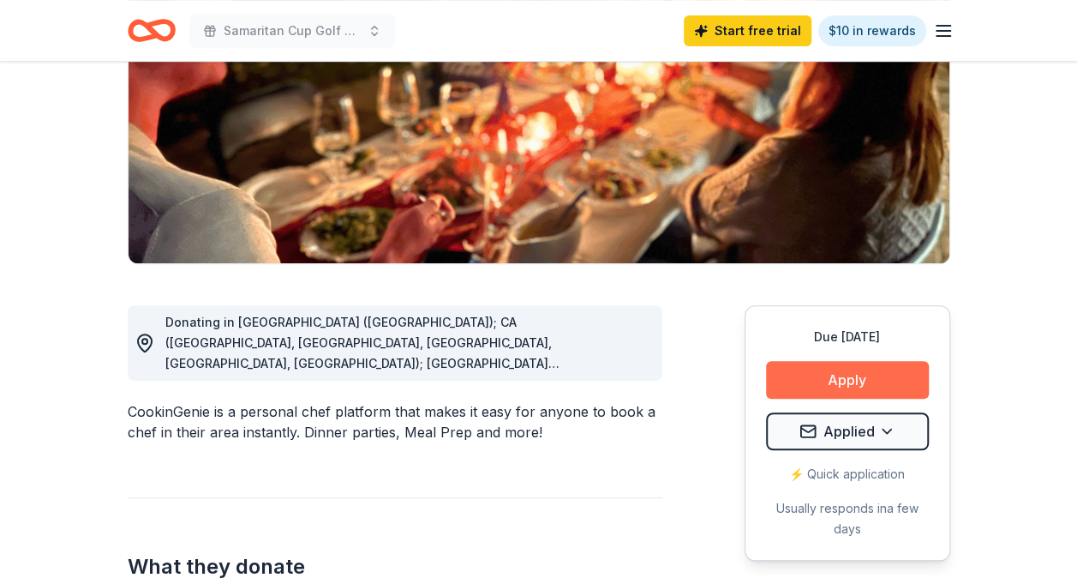
click at [825, 363] on button "Apply" at bounding box center [847, 380] width 163 height 38
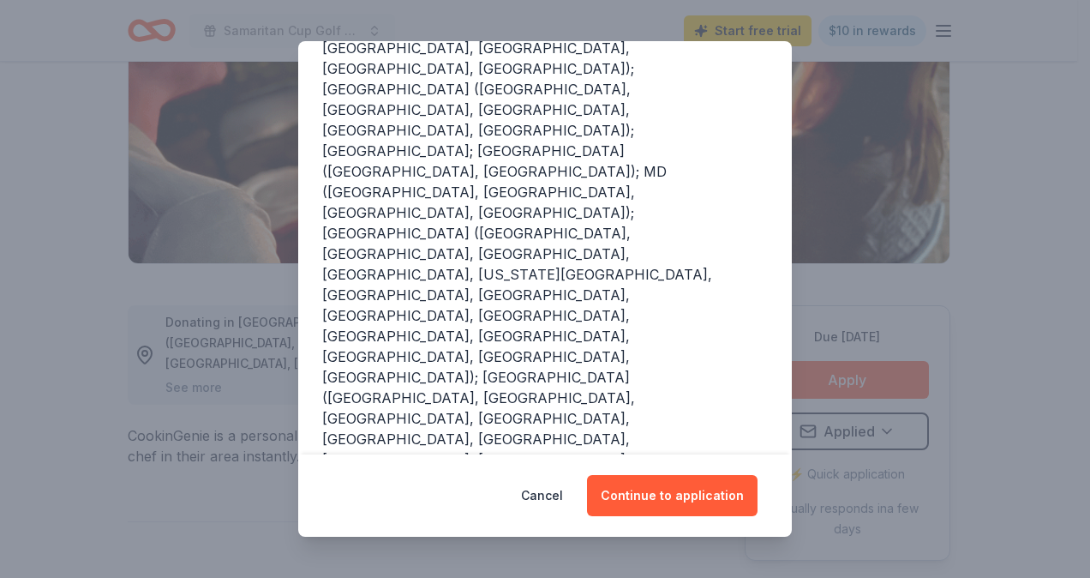
scroll to position [171, 0]
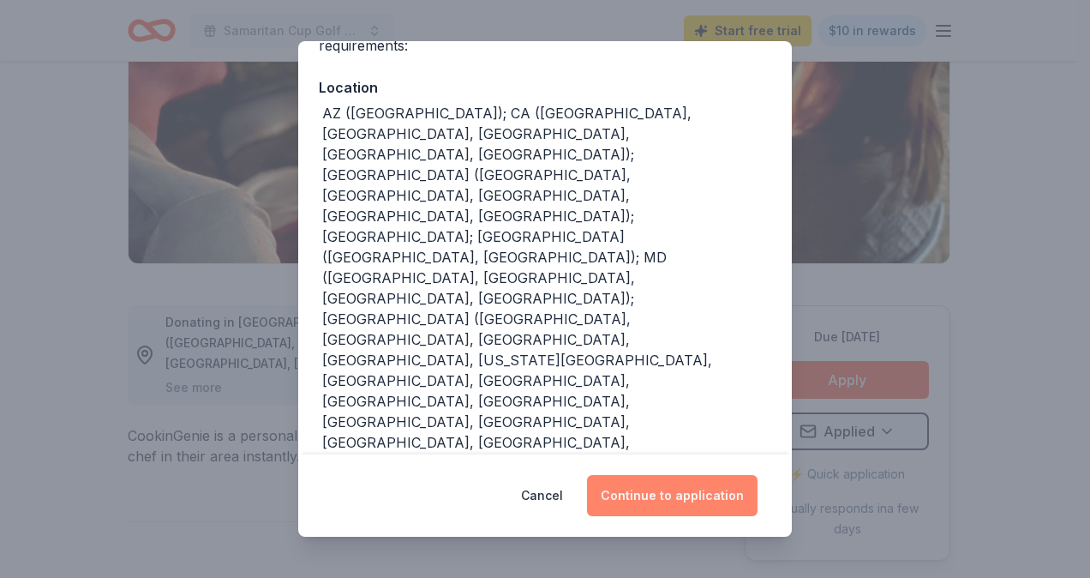
click at [656, 487] on button "Continue to application" at bounding box center [672, 495] width 171 height 41
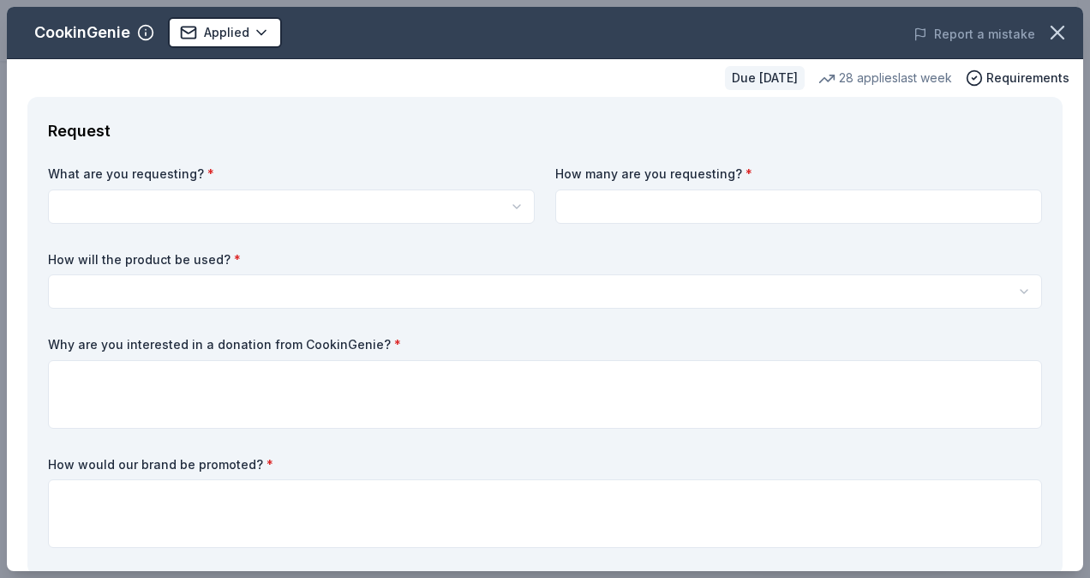
click at [347, 203] on html "Samaritan Cup Golf Classic Start free trial $10 in rewards Due in 21 days Share…" at bounding box center [545, 32] width 1090 height 578
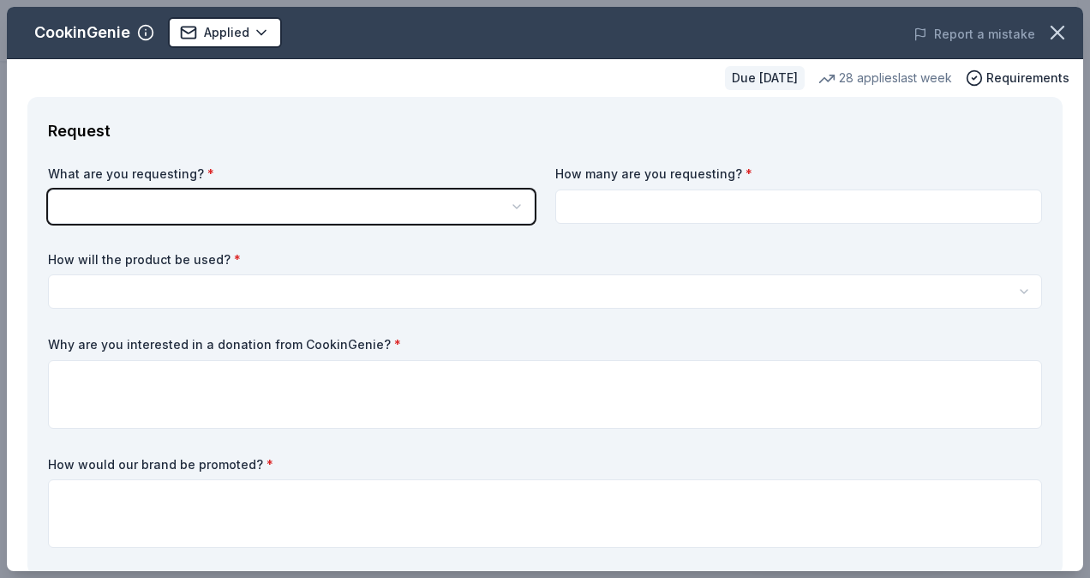
scroll to position [0, 0]
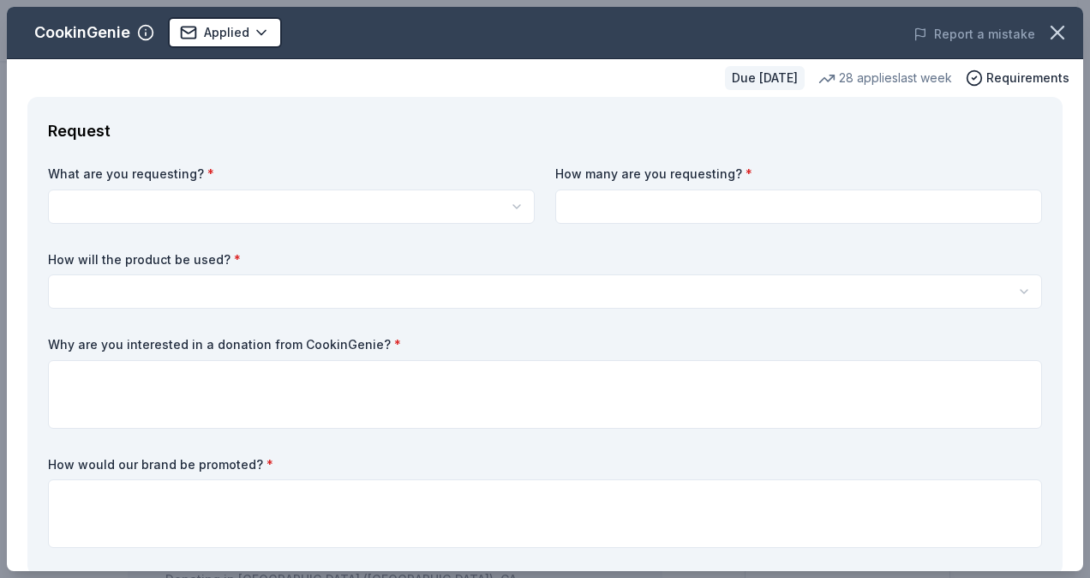
click at [346, 209] on html "Samaritan Cup Golf Classic Applied Apply Due in 21 days Share CookinGenie 4.9 •…" at bounding box center [545, 289] width 1090 height 578
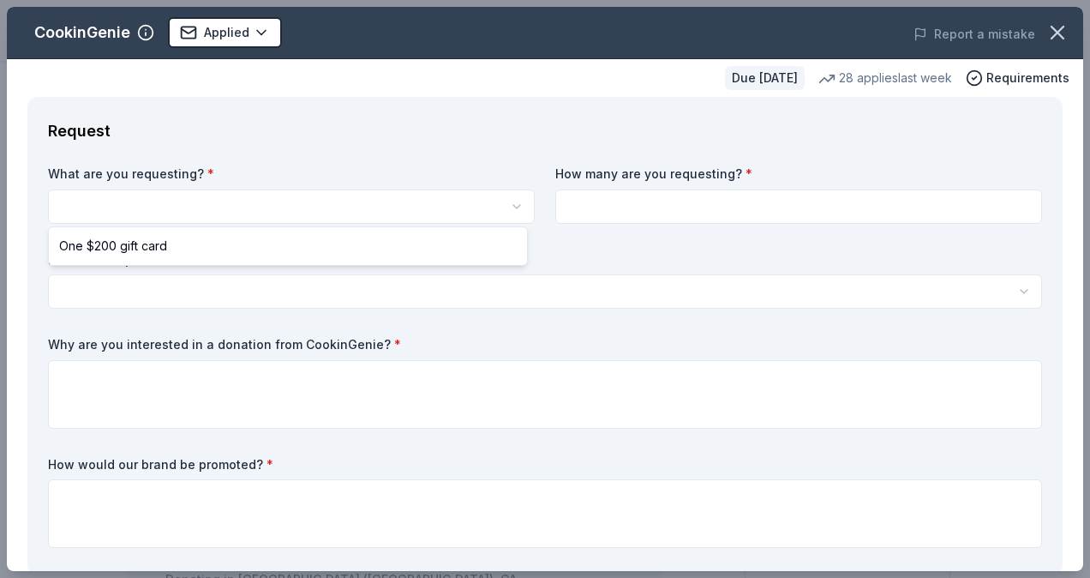
select select "One $200 gift card"
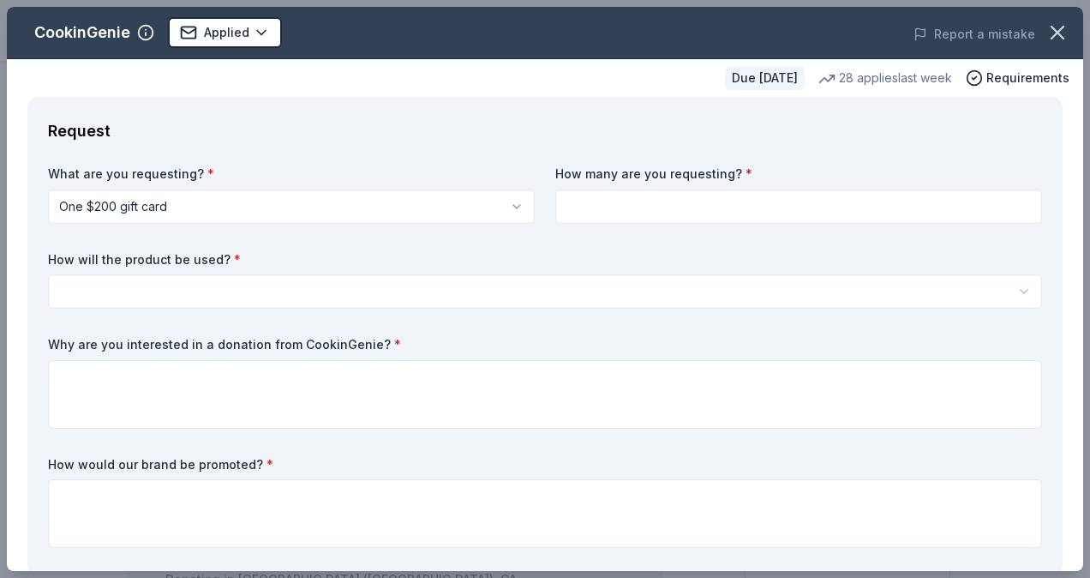
click at [831, 214] on input at bounding box center [798, 206] width 487 height 34
type input "1"
click at [509, 295] on html "Samaritan Cup Golf Classic Applied Apply Due in 21 days Share CookinGenie 4.9 •…" at bounding box center [545, 289] width 1090 height 578
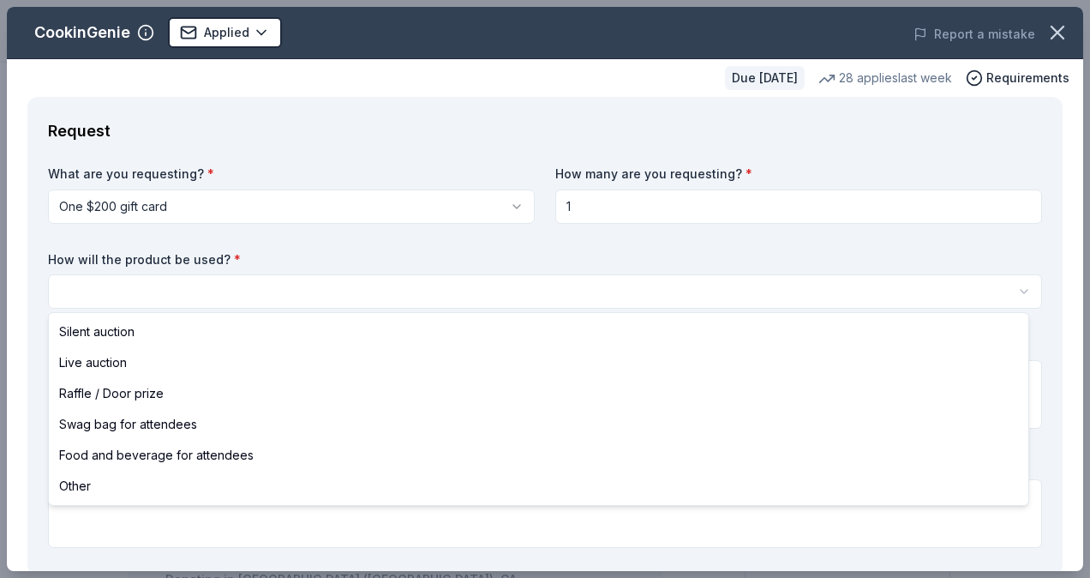
select select "raffleDoorPrize"
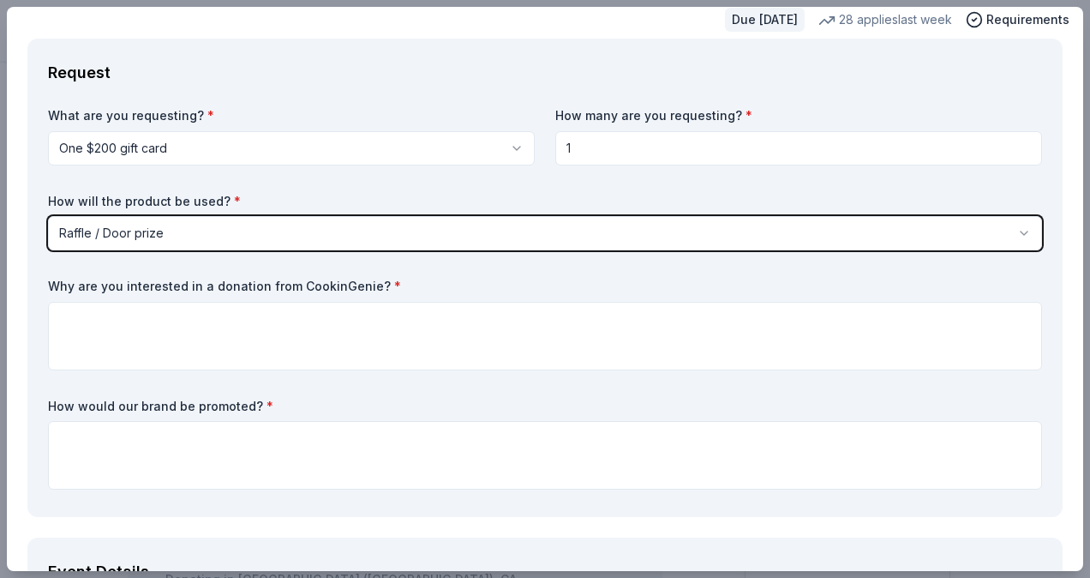
scroll to position [86, 0]
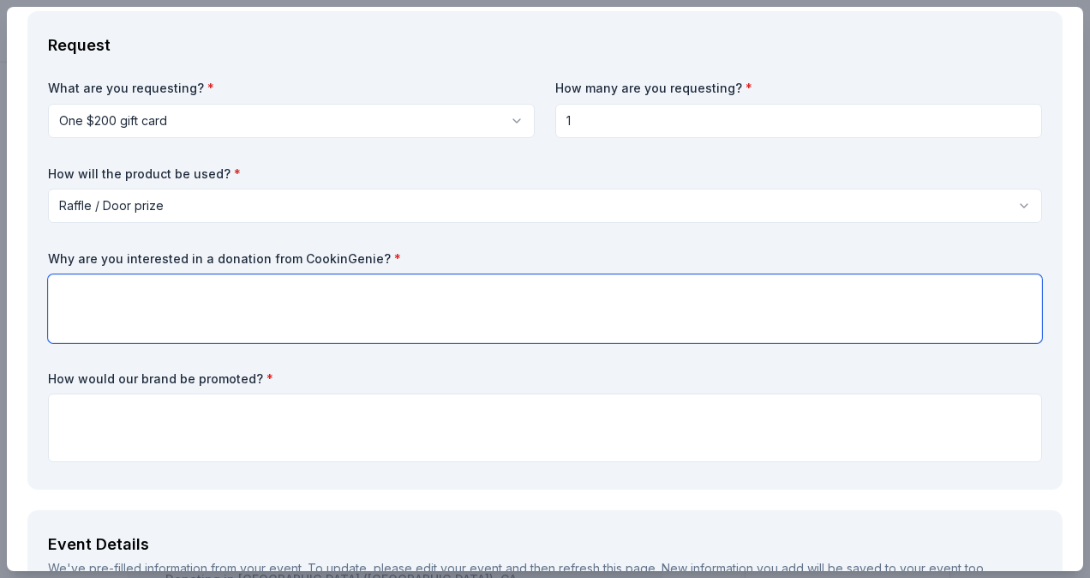
click at [398, 322] on textarea at bounding box center [545, 308] width 994 height 69
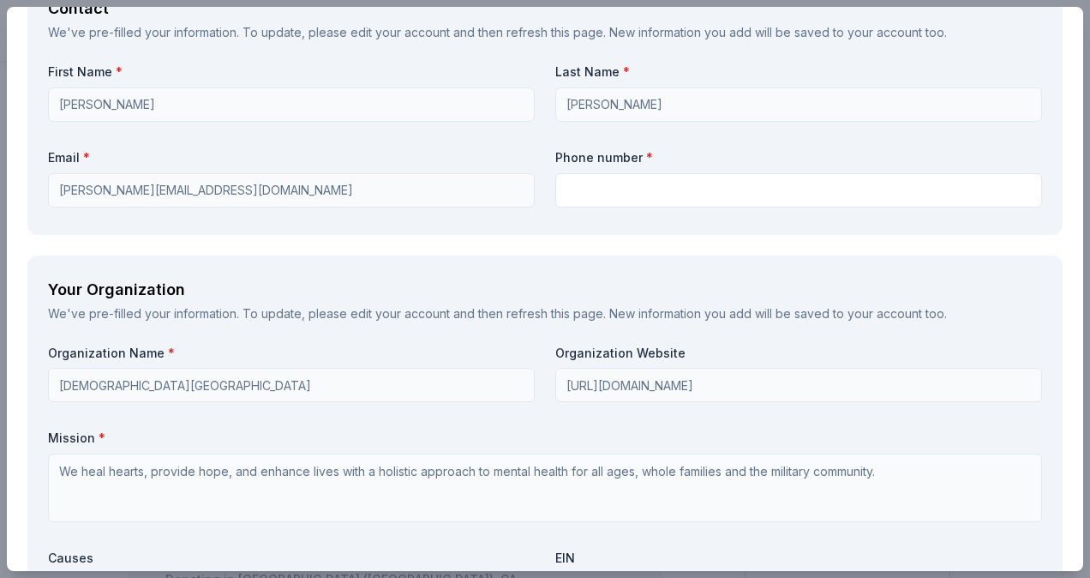
scroll to position [1200, 0]
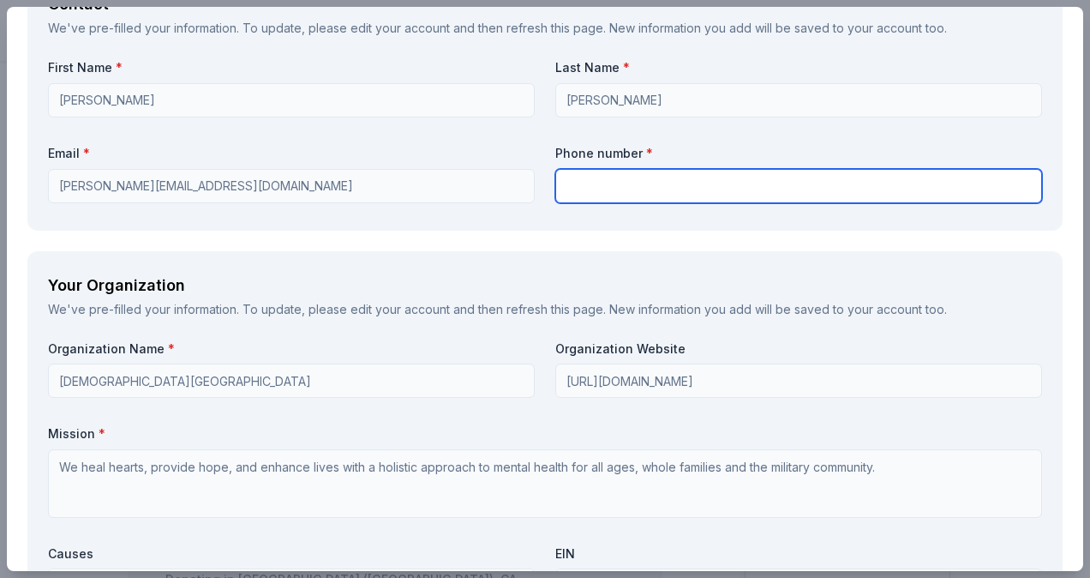
click at [603, 199] on input "text" at bounding box center [798, 186] width 487 height 34
type input "5129669178"
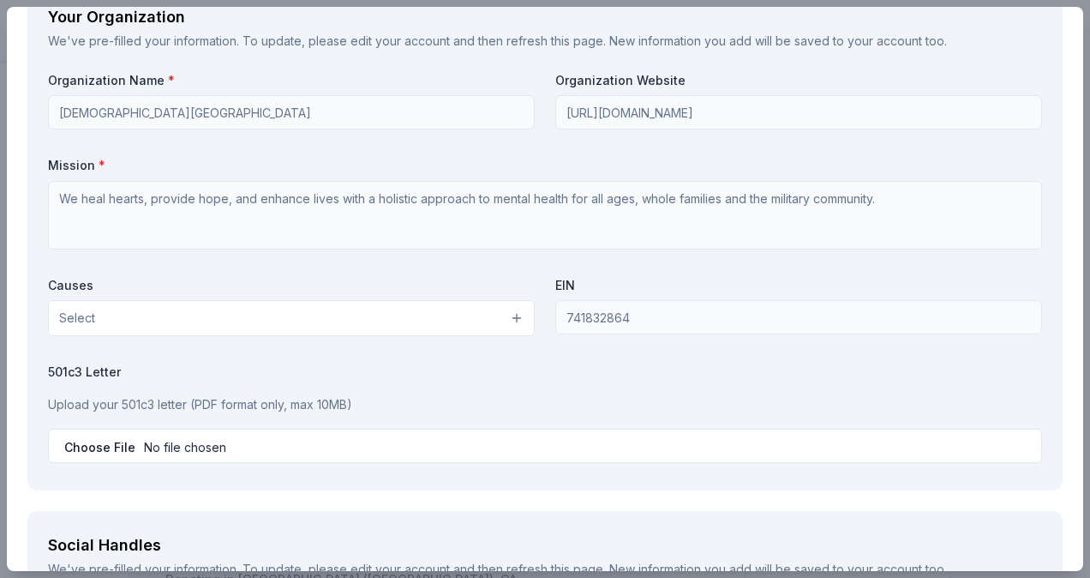
scroll to position [1542, 0]
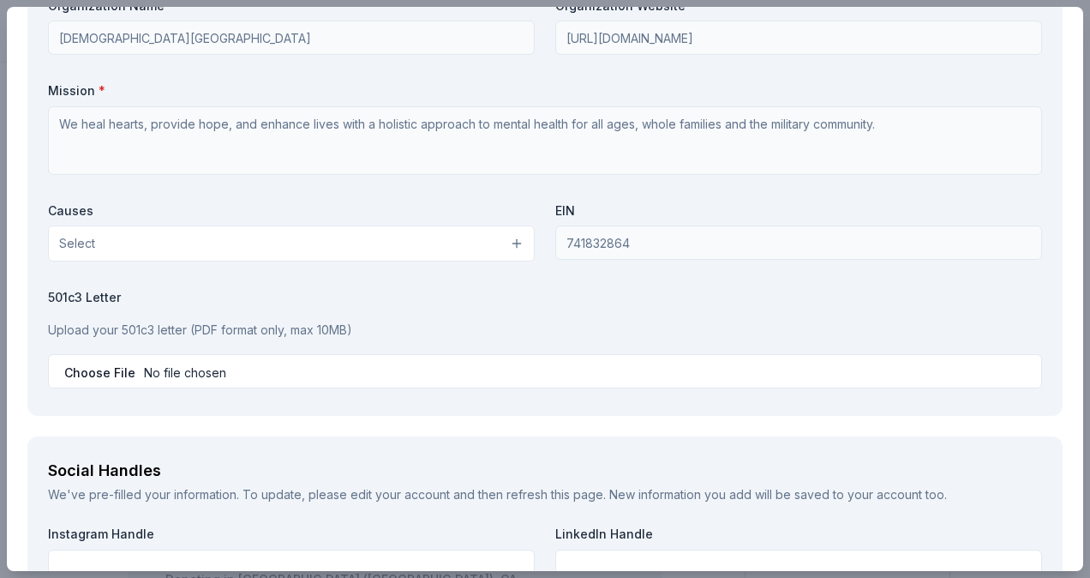
click at [420, 254] on button "Select" at bounding box center [291, 243] width 487 height 36
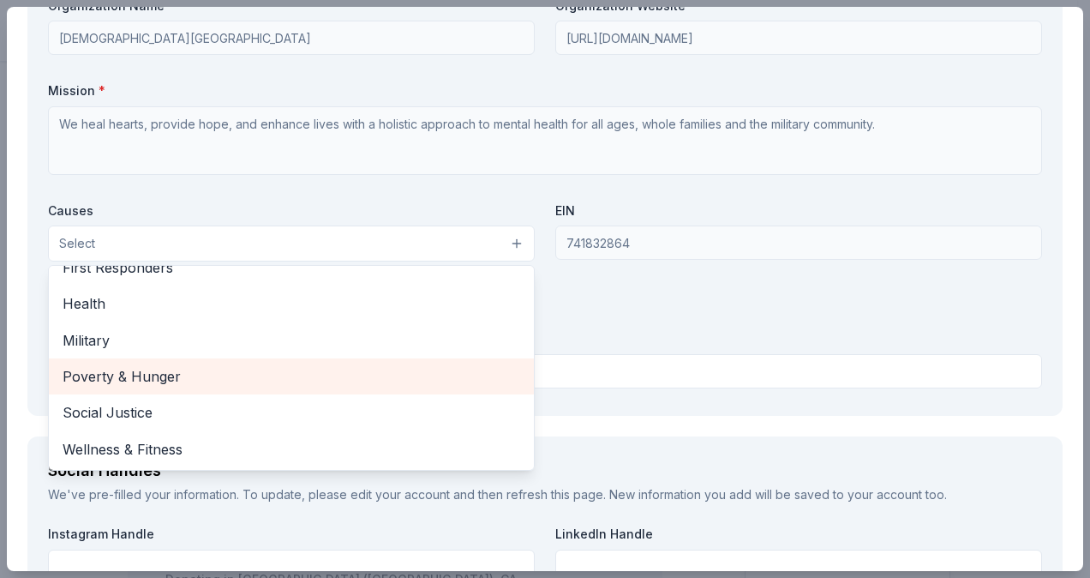
scroll to position [153, 0]
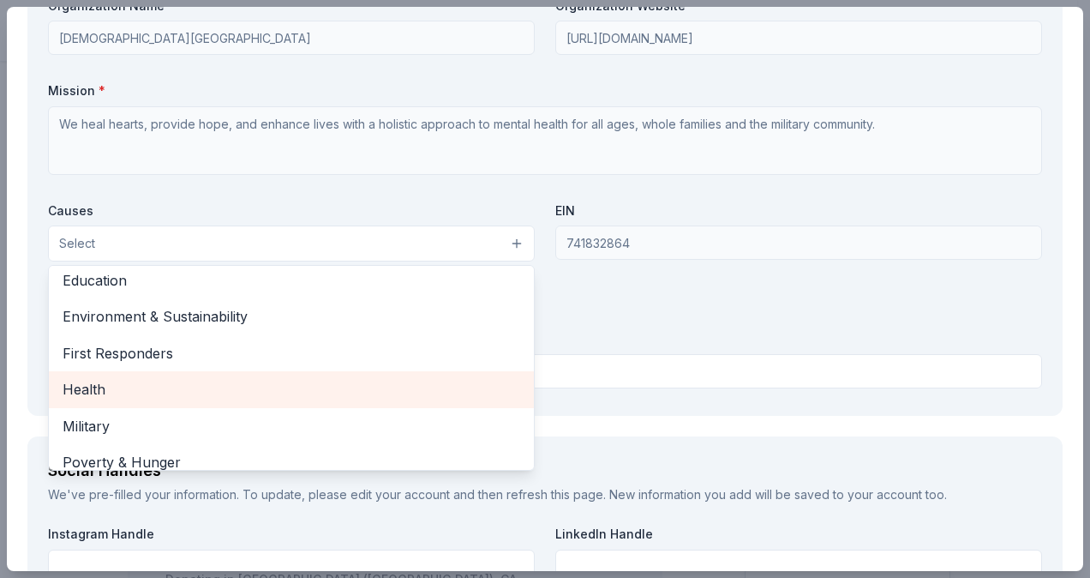
click at [186, 380] on span "Health" at bounding box center [292, 389] width 458 height 22
click at [197, 380] on span "Military" at bounding box center [292, 391] width 458 height 22
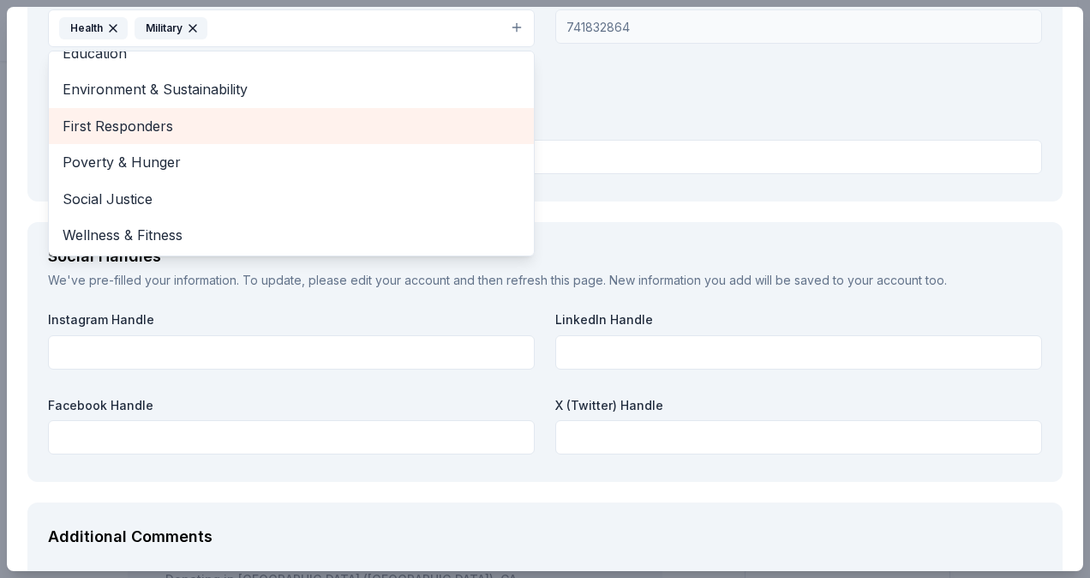
scroll to position [1800, 0]
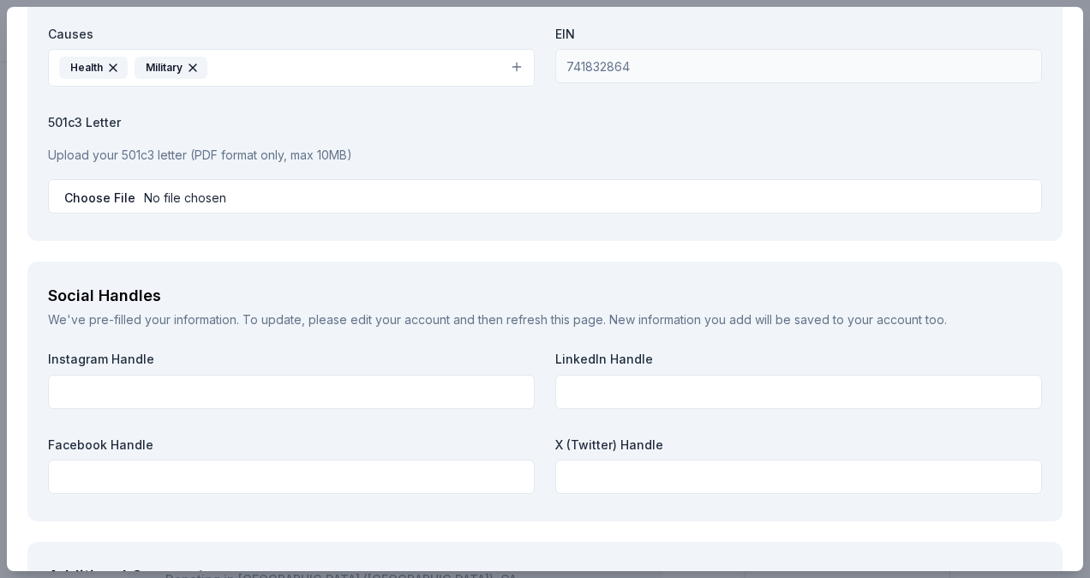
scroll to position [1753, 0]
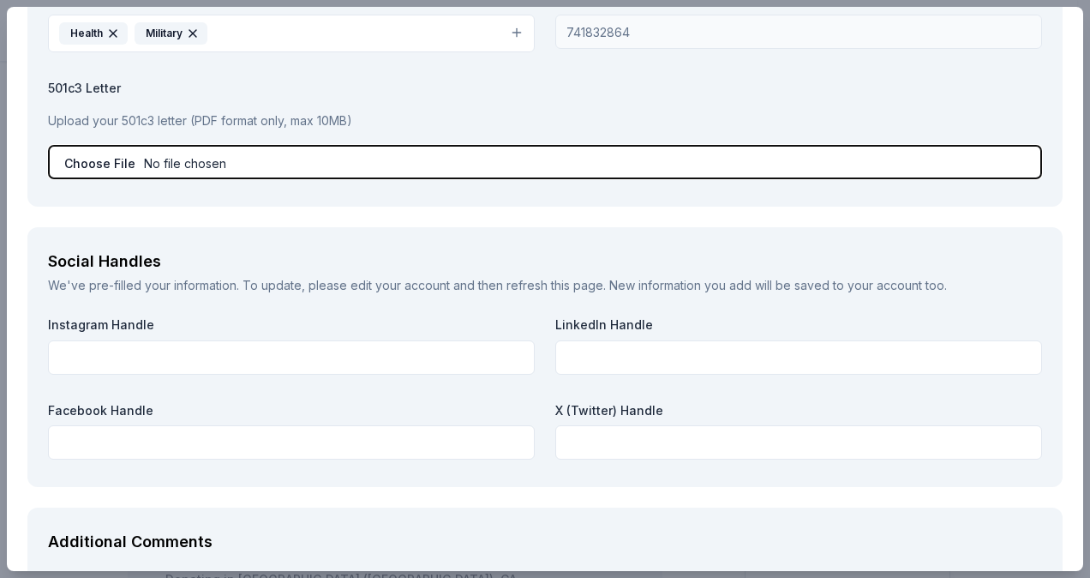
click at [279, 153] on input "file" at bounding box center [545, 162] width 994 height 34
type input "C:\fakepath\IRS Letter re Tax Exempt Status - 2014-12-09.pdf"
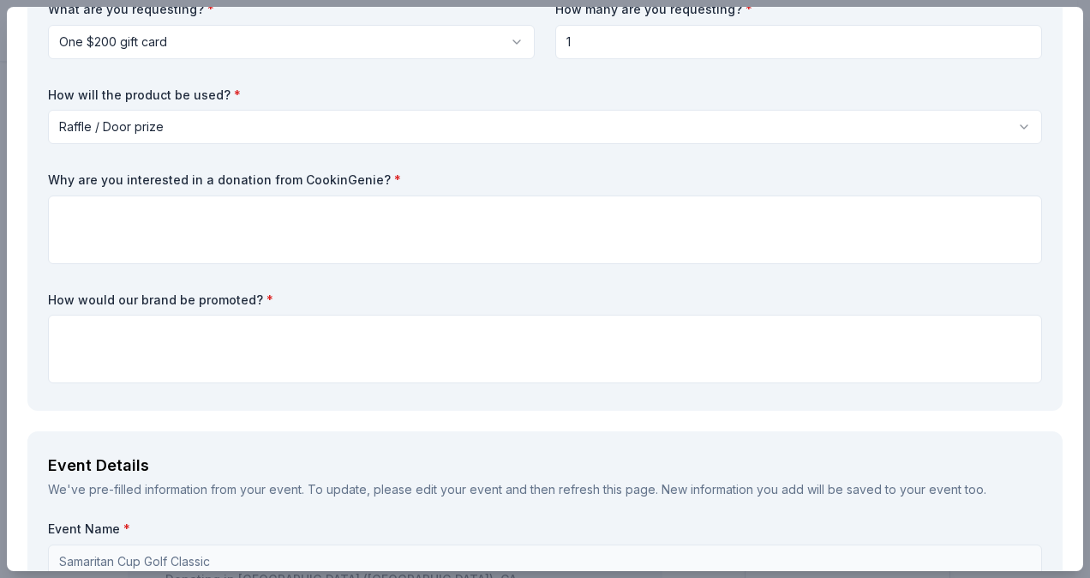
scroll to position [79, 0]
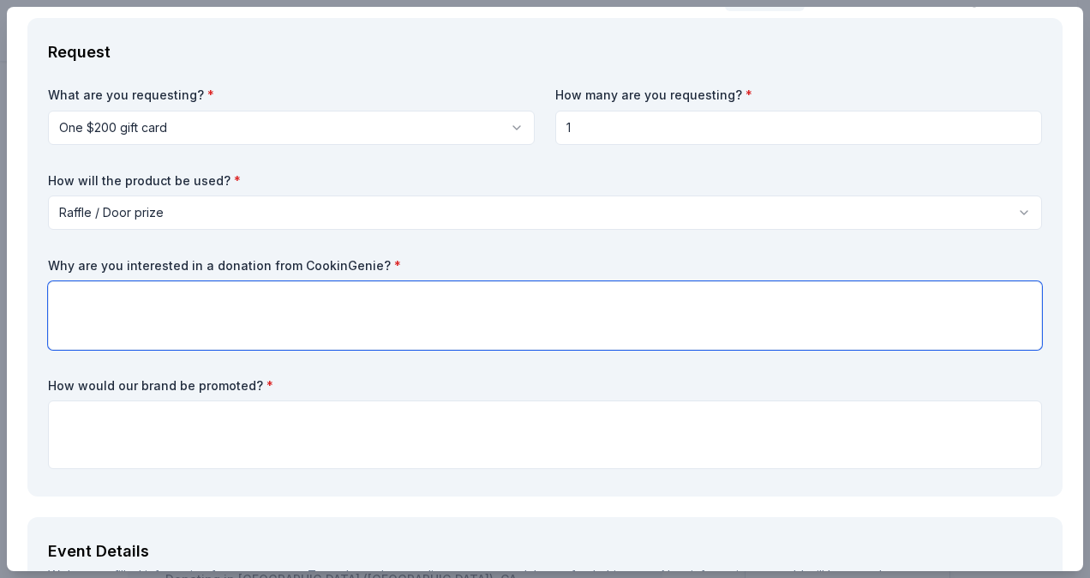
click at [318, 335] on textarea at bounding box center [545, 315] width 994 height 69
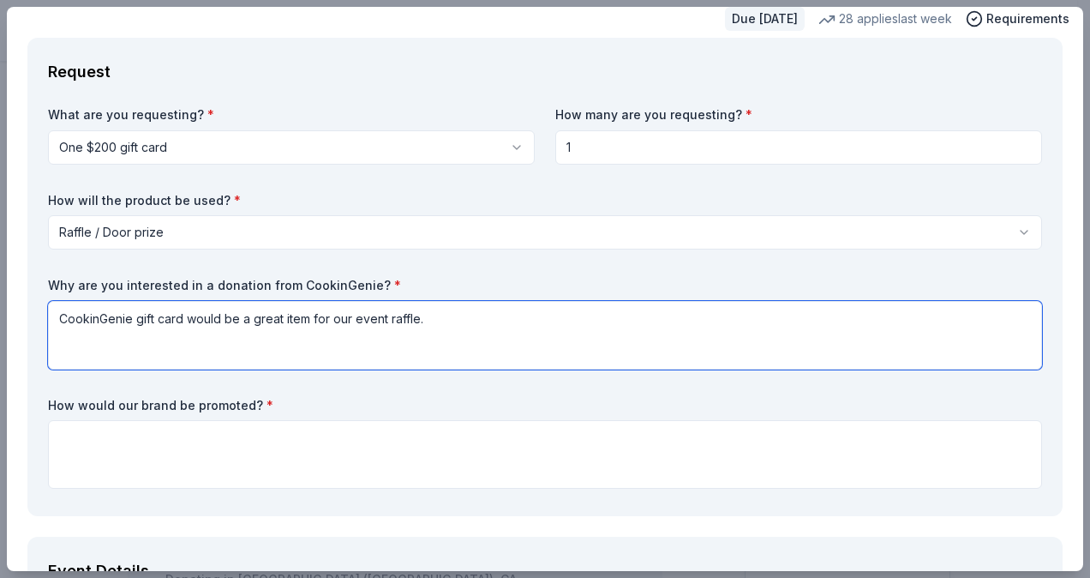
scroll to position [86, 0]
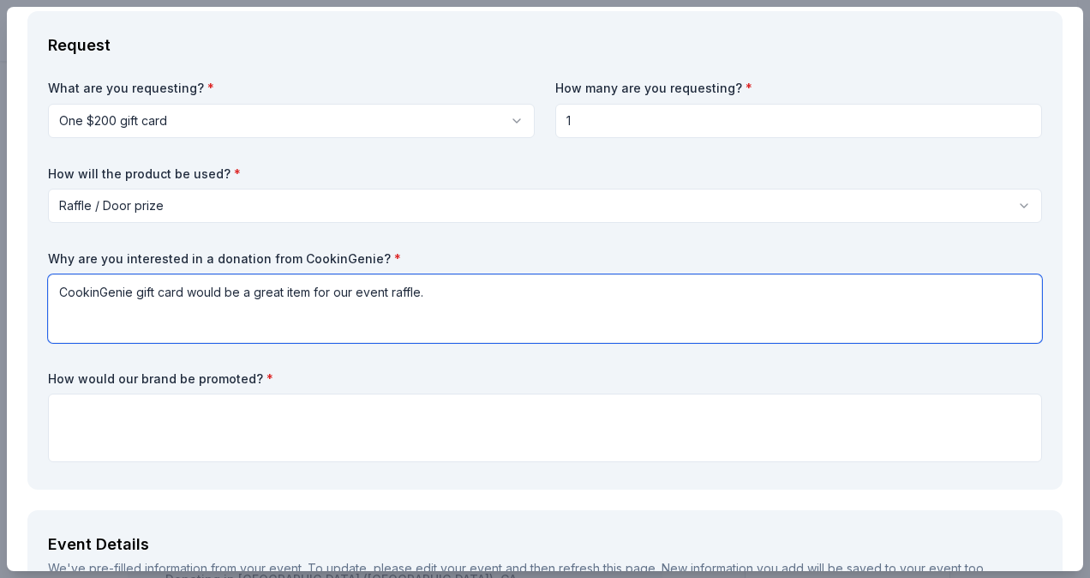
type textarea "CookinGenie gift card would be a great item for our event raffle."
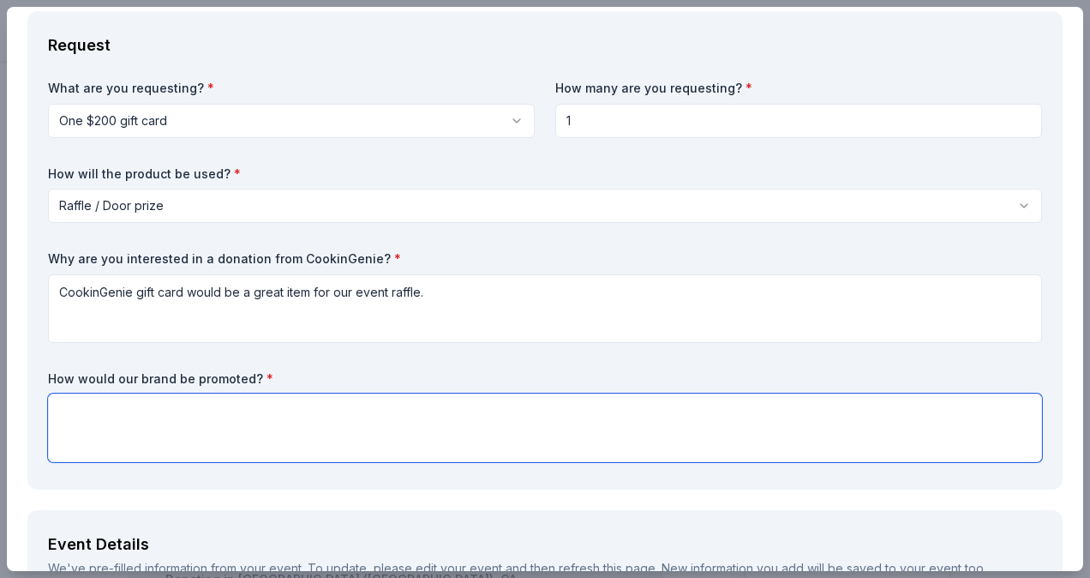
click at [367, 413] on textarea at bounding box center [545, 427] width 994 height 69
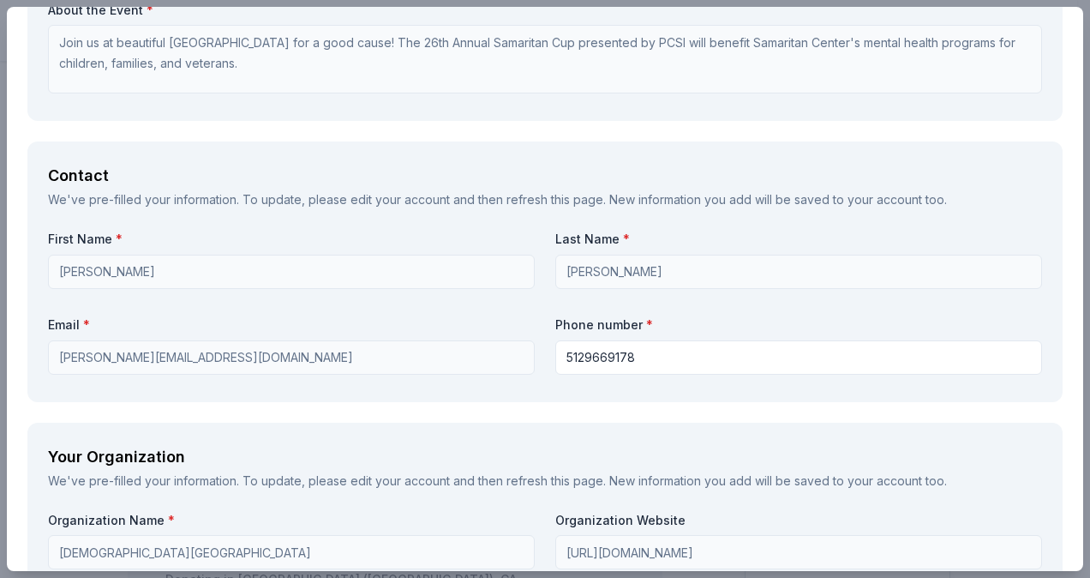
type textarea "We announce all raffles verbally and have their logos visible."
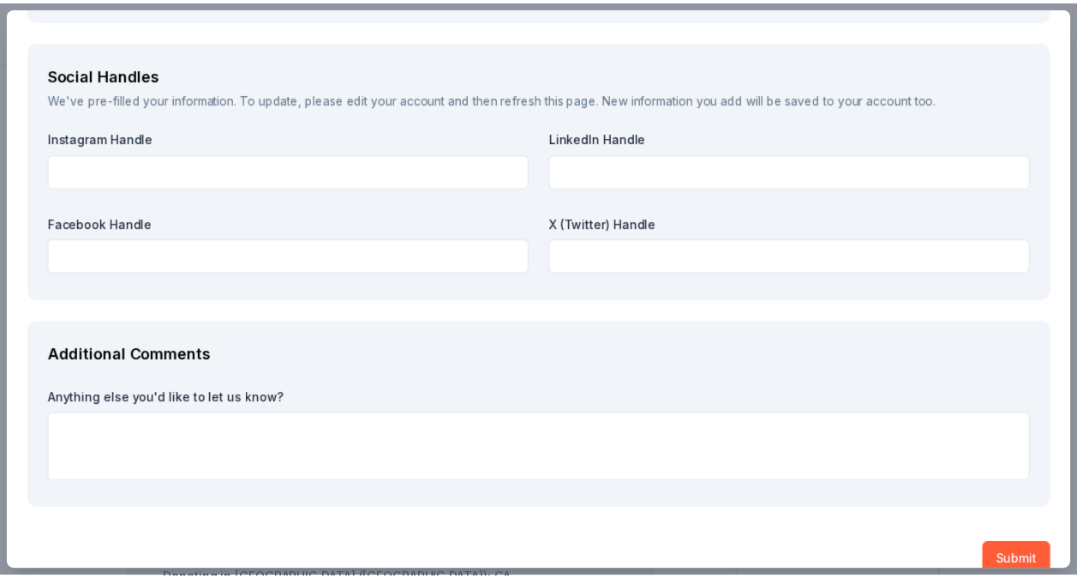
scroll to position [1964, 0]
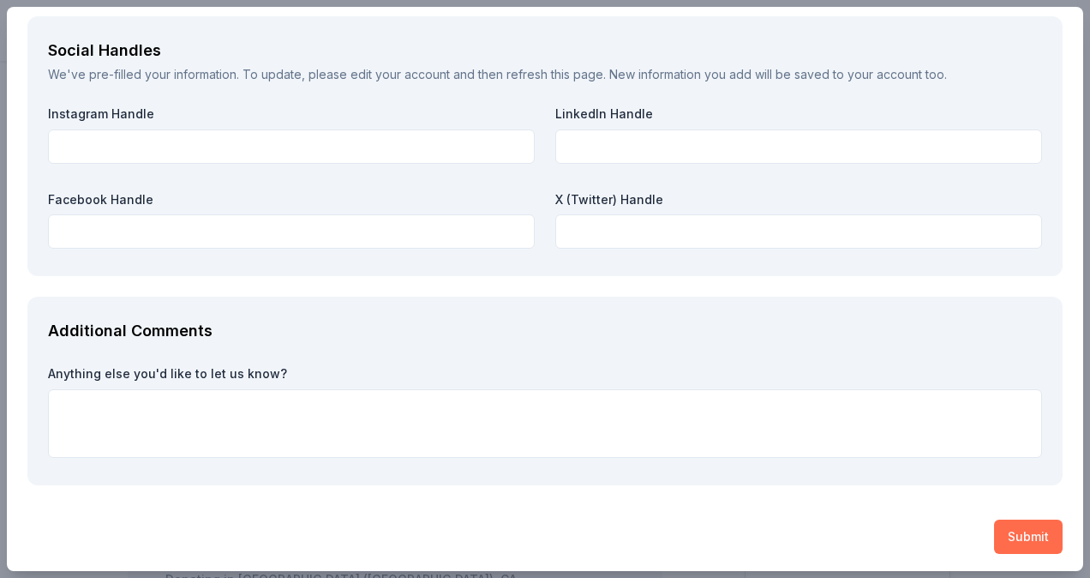
click at [1015, 528] on button "Submit" at bounding box center [1028, 536] width 69 height 34
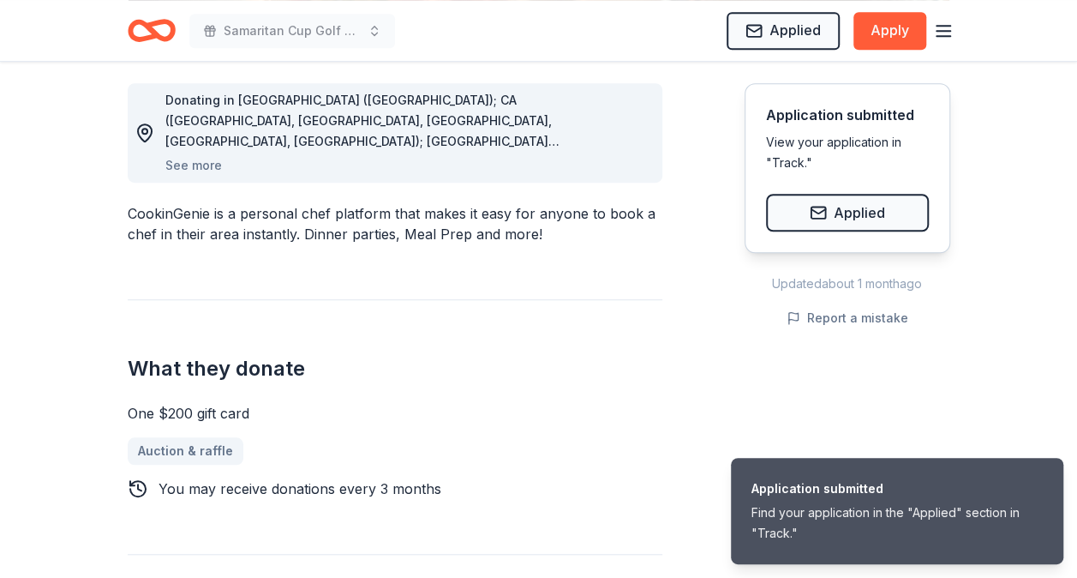
scroll to position [428, 0]
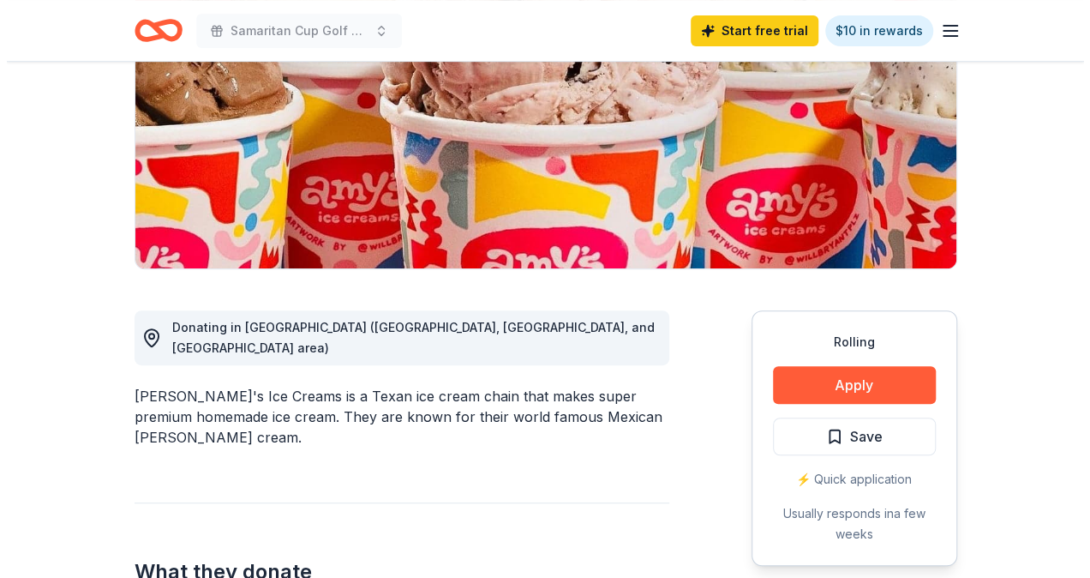
scroll to position [257, 0]
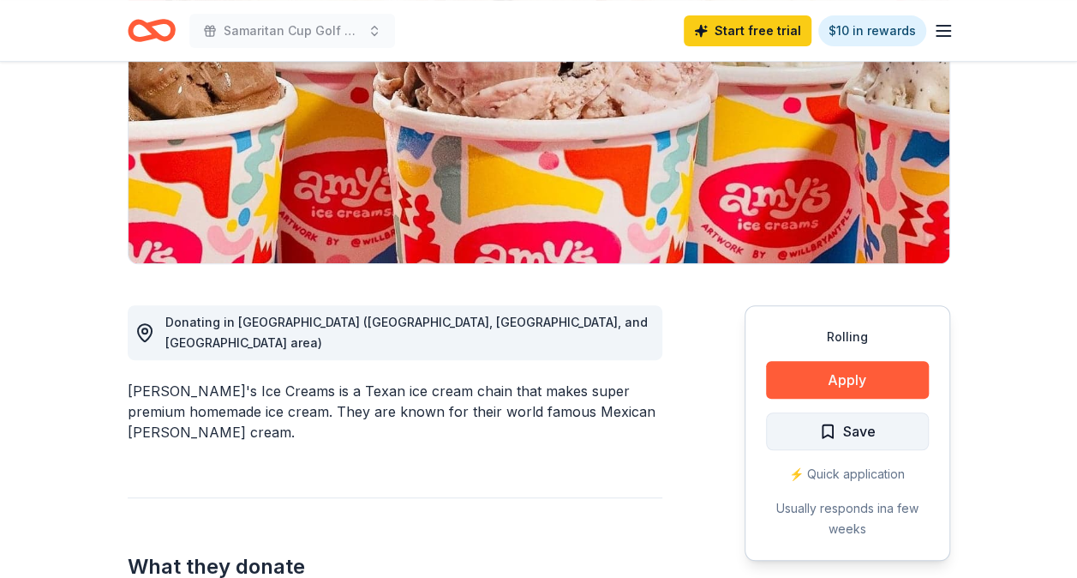
click at [872, 427] on span "Save" at bounding box center [859, 431] width 33 height 22
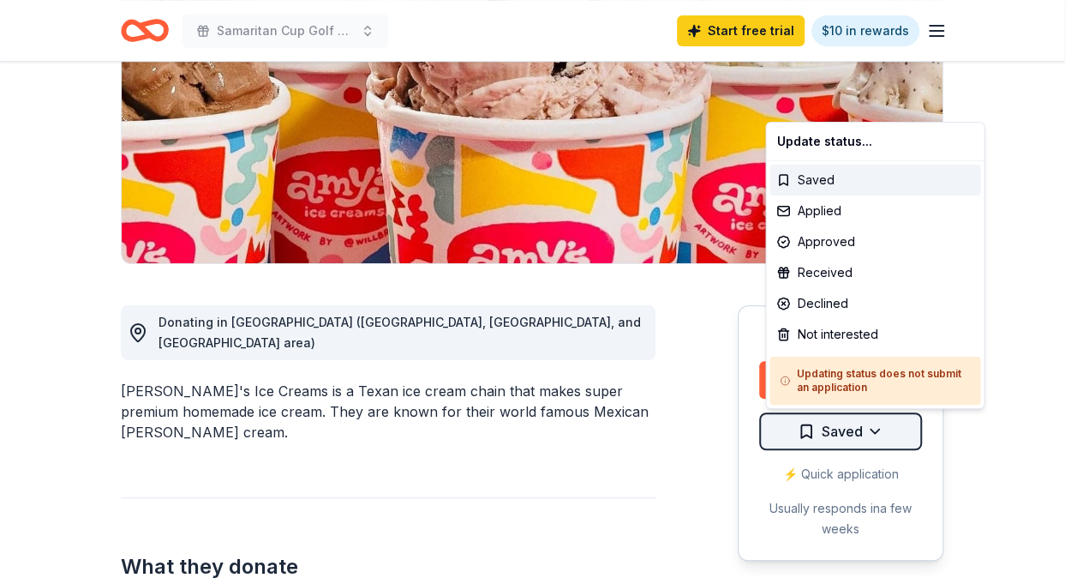
click at [876, 320] on html "Samaritan Cup Golf Classic Start free trial $10 in rewards Rolling Share [PERSO…" at bounding box center [538, 32] width 1077 height 578
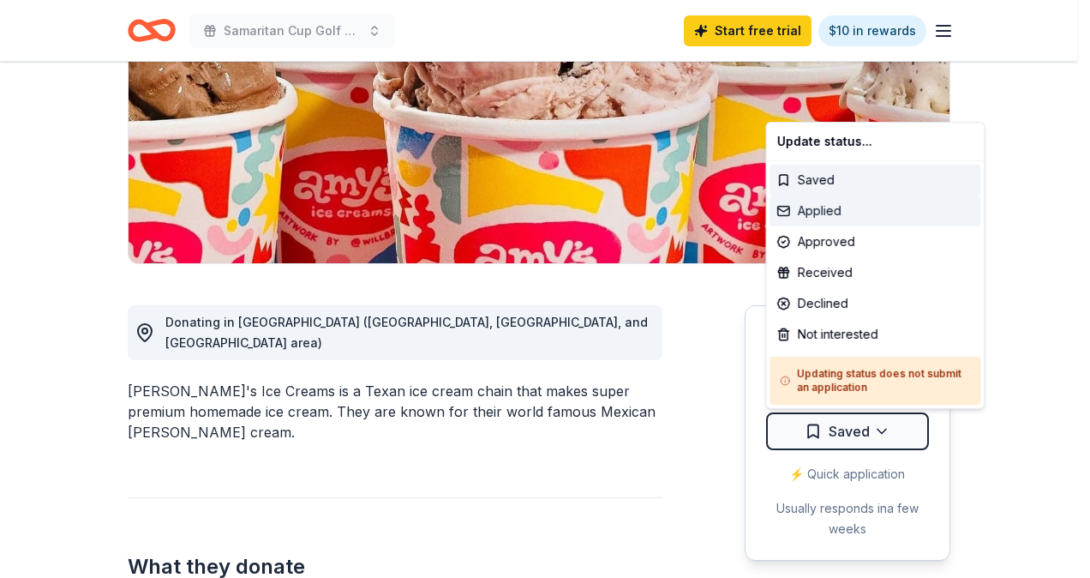
click at [830, 205] on div "Applied" at bounding box center [875, 210] width 211 height 31
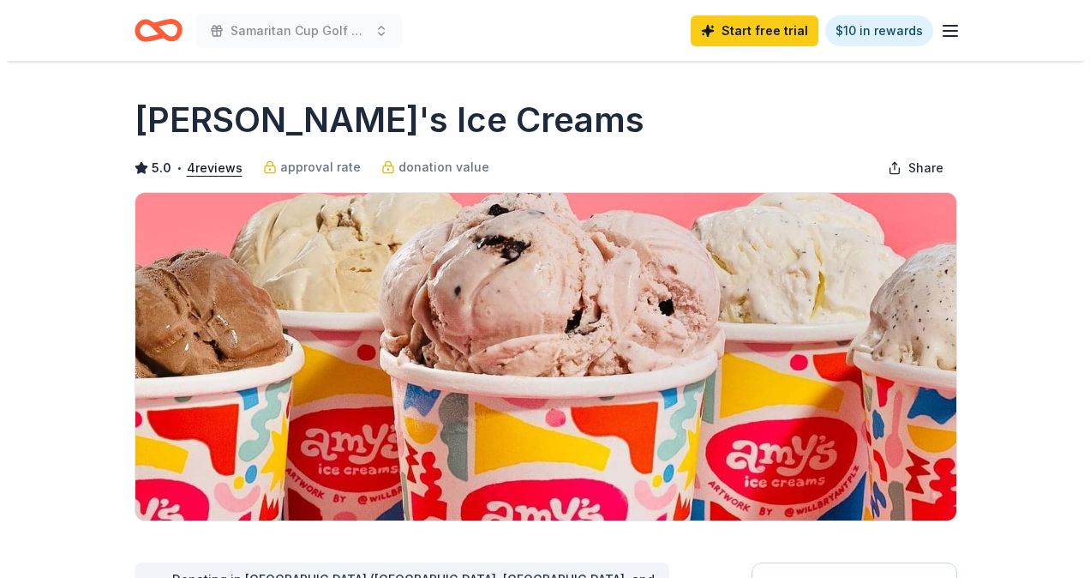
scroll to position [257, 0]
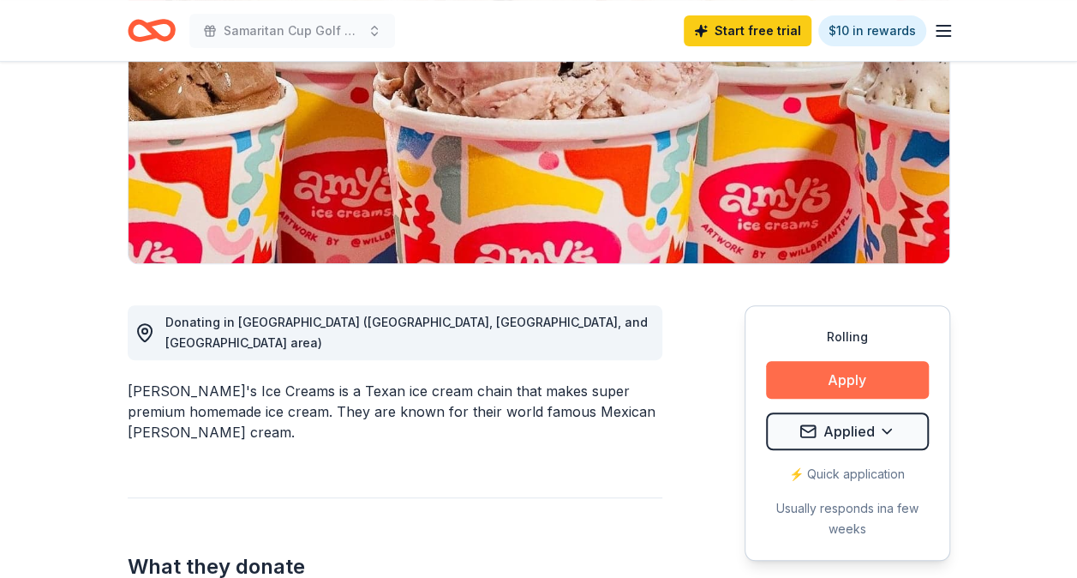
click at [794, 385] on button "Apply" at bounding box center [847, 380] width 163 height 38
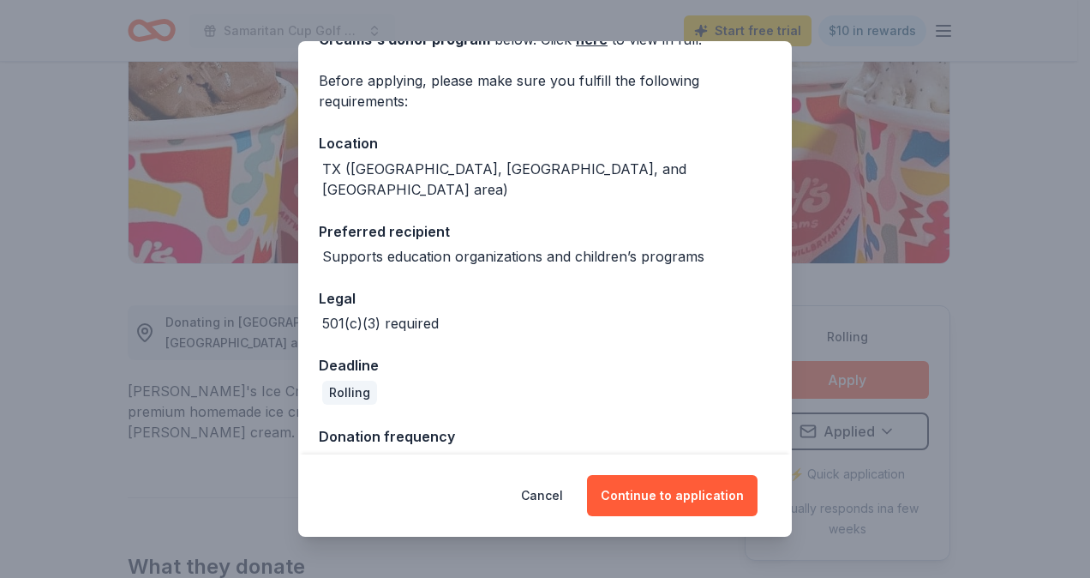
scroll to position [132, 0]
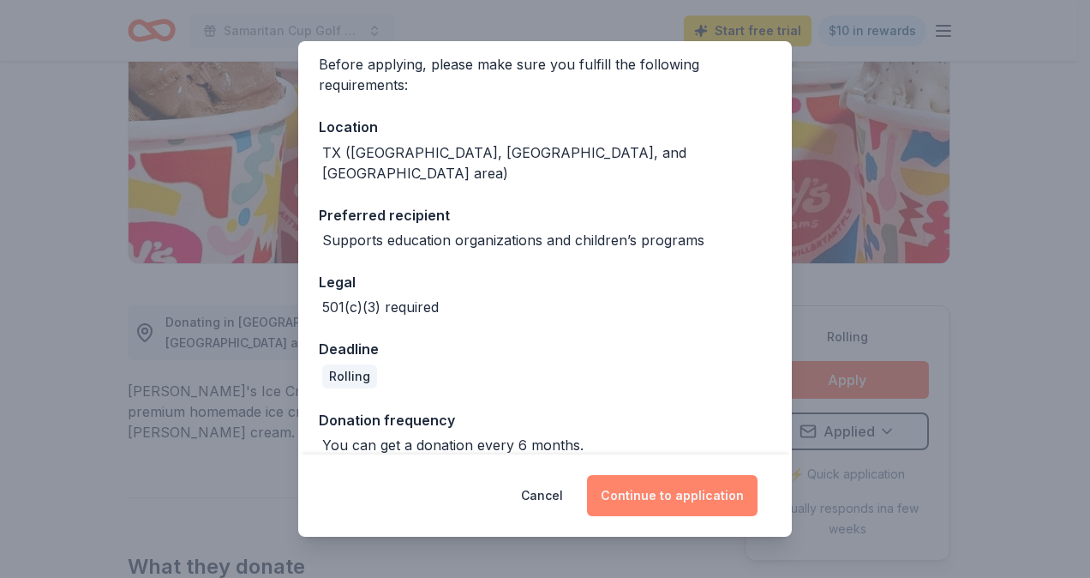
click at [703, 492] on button "Continue to application" at bounding box center [672, 495] width 171 height 41
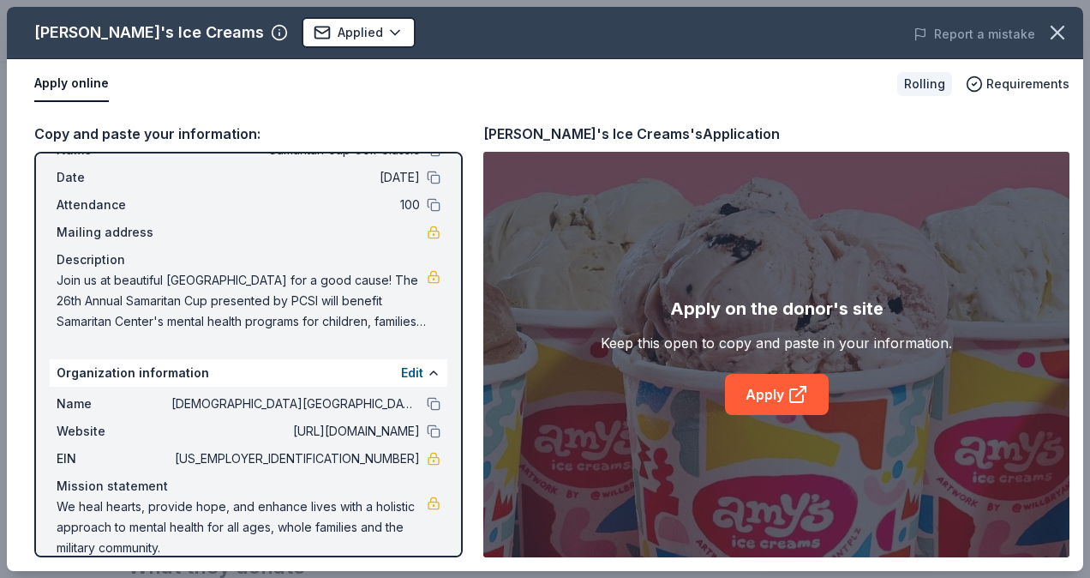
scroll to position [85, 0]
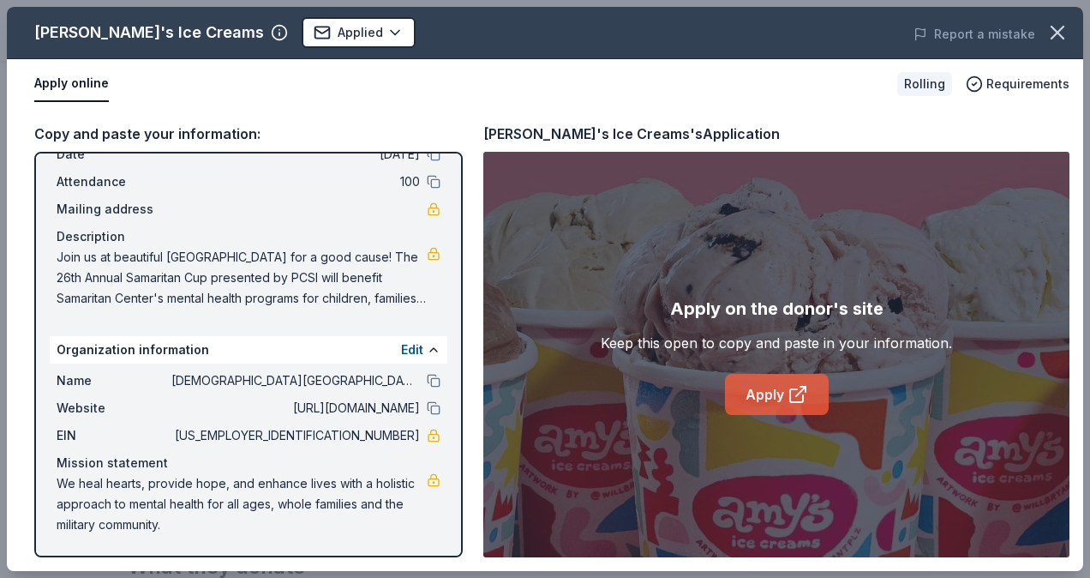
click at [761, 389] on link "Apply" at bounding box center [777, 394] width 104 height 41
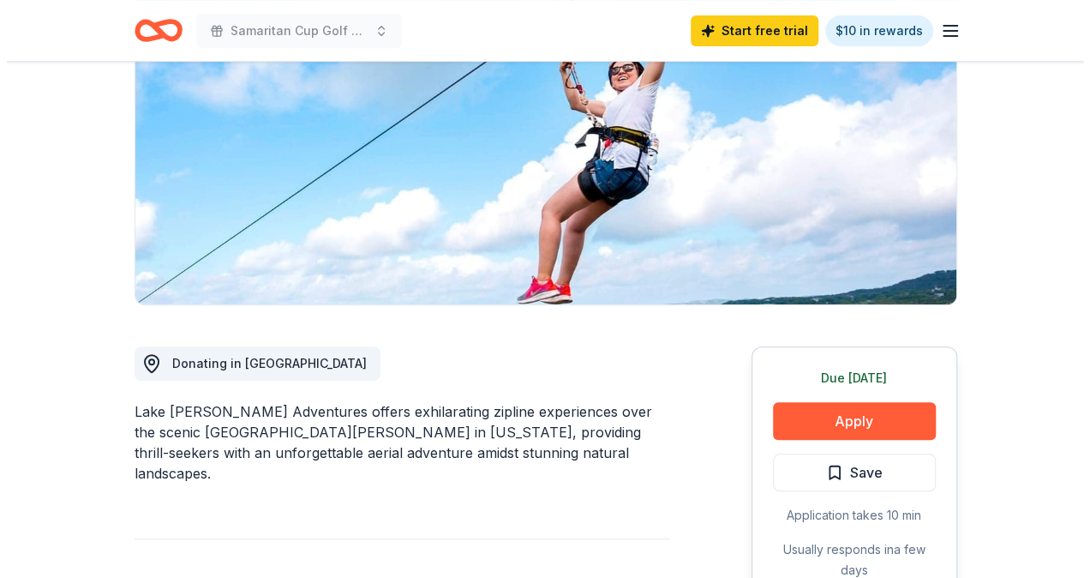
scroll to position [257, 0]
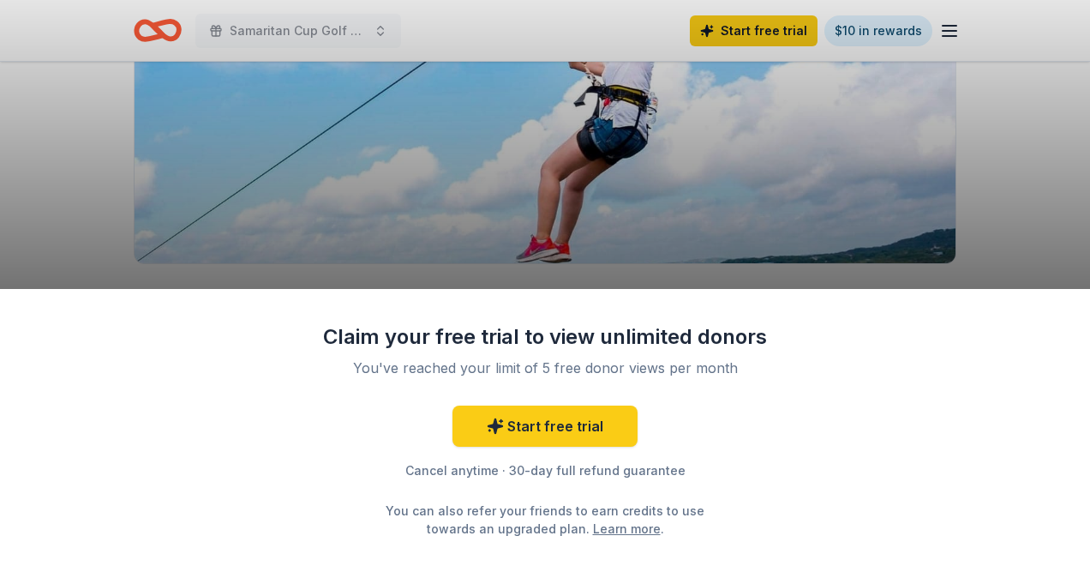
click at [690, 203] on div "Claim your free trial to view unlimited donors You've reached your limit of 5 f…" at bounding box center [545, 289] width 1090 height 578
